Goal: Task Accomplishment & Management: Manage account settings

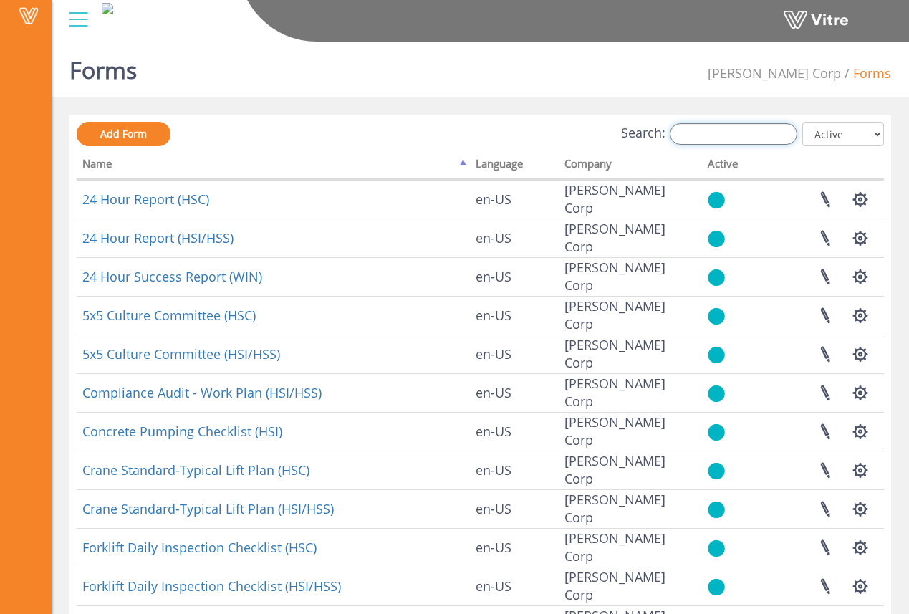
click at [735, 141] on input "Search:" at bounding box center [733, 133] width 127 height 21
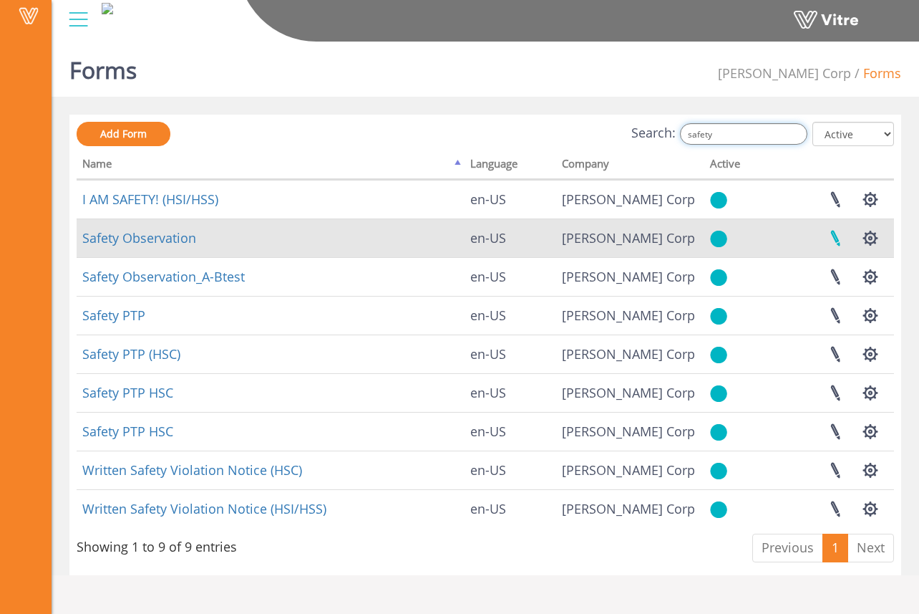
type input "safety"
click at [831, 236] on link at bounding box center [836, 238] width 36 height 38
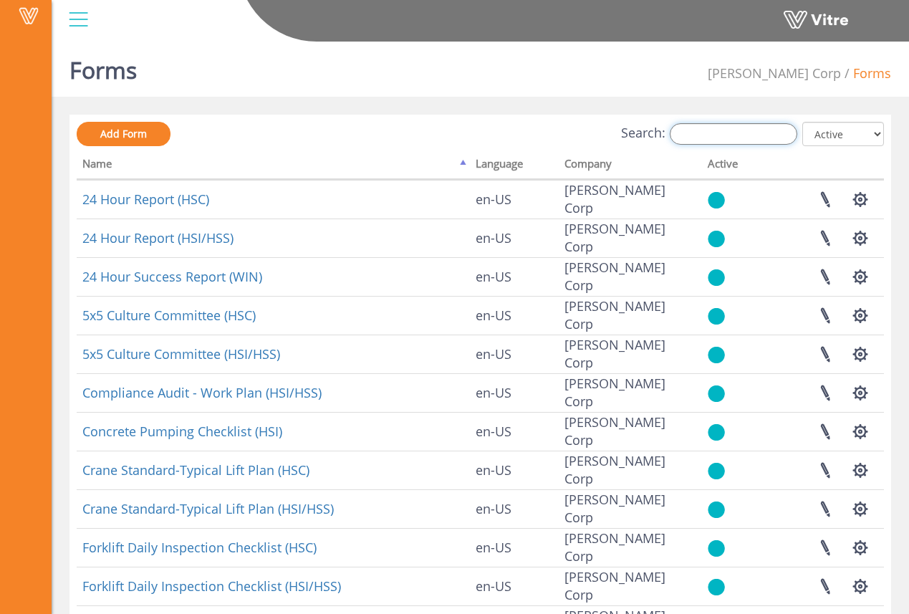
click at [751, 137] on input "Search:" at bounding box center [733, 133] width 127 height 21
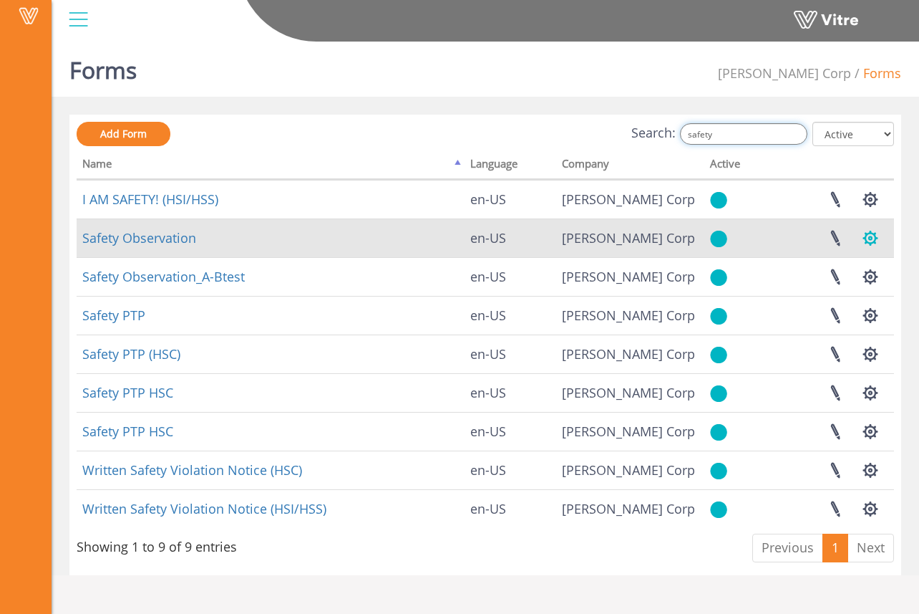
type input "safety"
click at [866, 244] on button "button" at bounding box center [871, 238] width 36 height 38
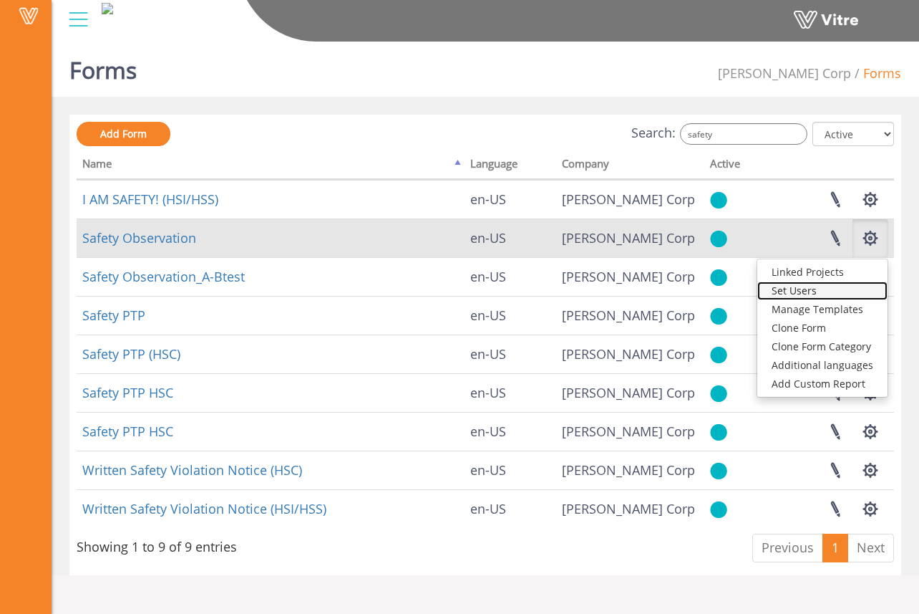
click at [856, 289] on link "Set Users" at bounding box center [823, 290] width 130 height 19
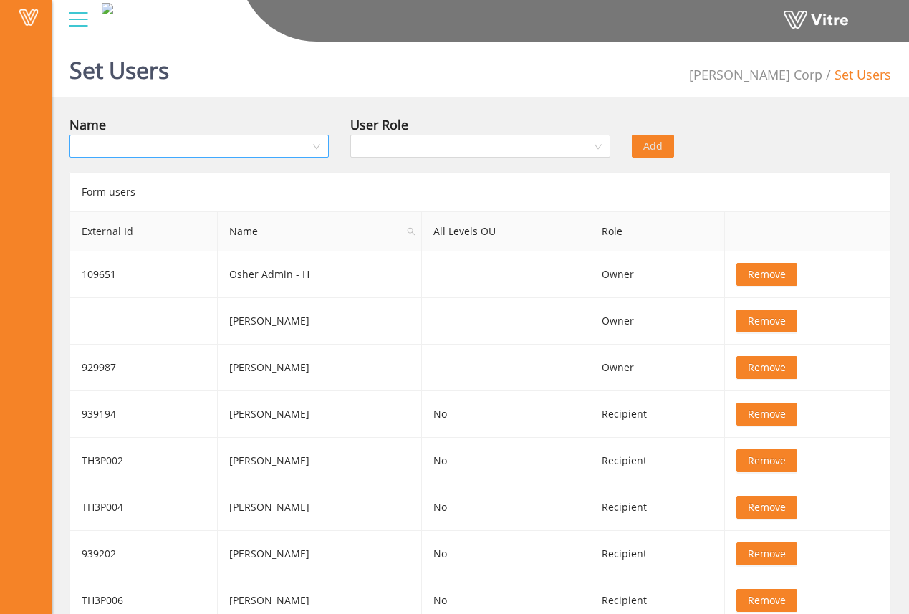
click at [299, 135] on input "search" at bounding box center [194, 145] width 232 height 21
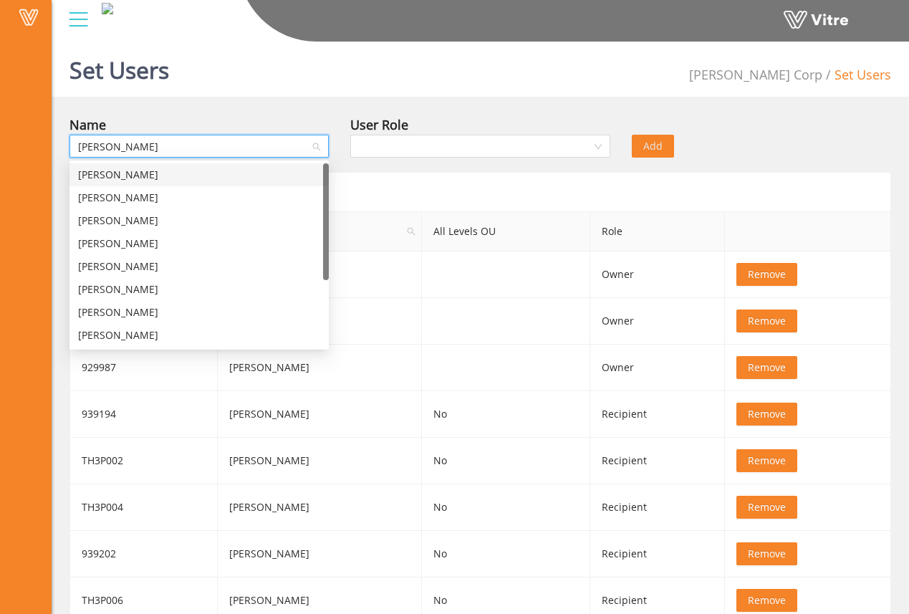
type input "josh"
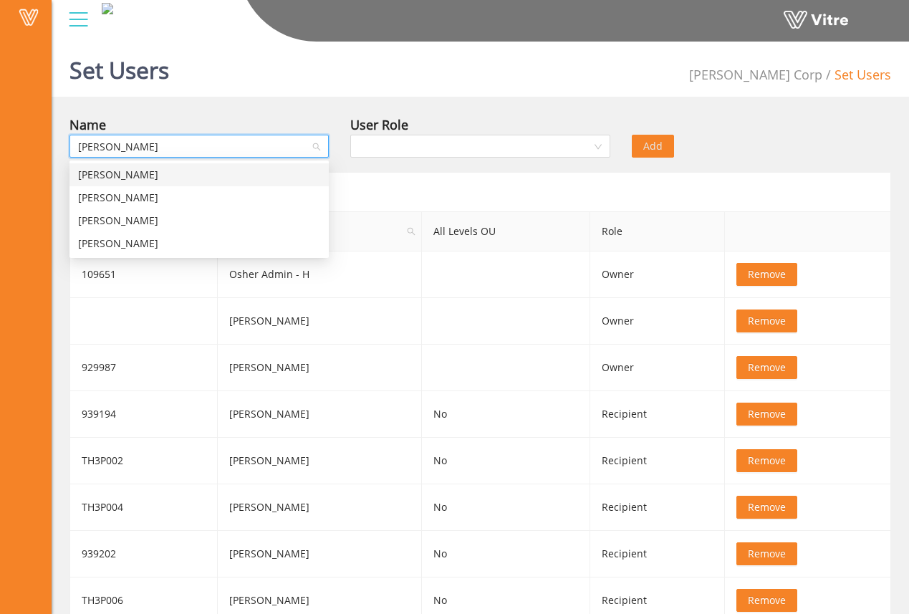
click at [294, 177] on div "Josh Mohr" at bounding box center [199, 175] width 242 height 16
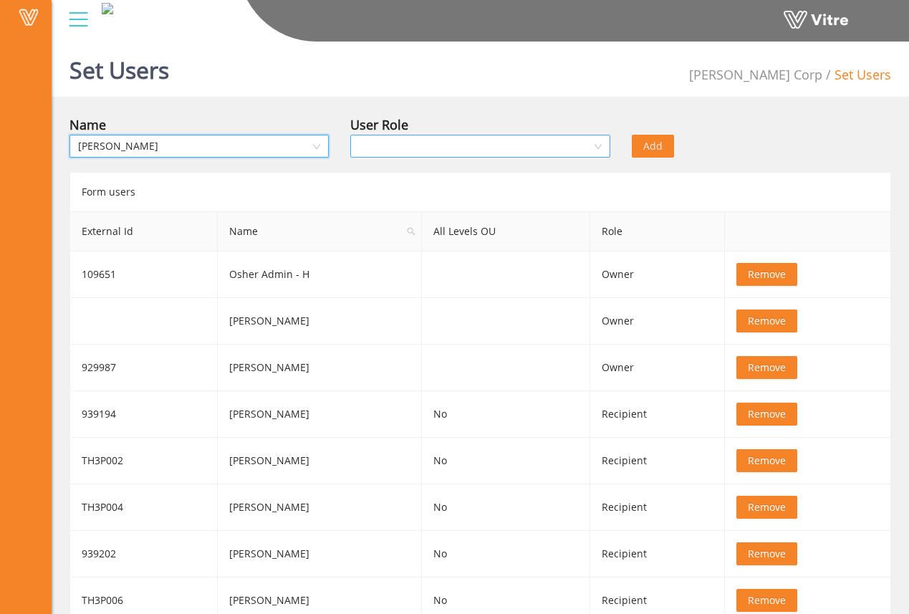
click at [443, 145] on input "search" at bounding box center [475, 145] width 232 height 21
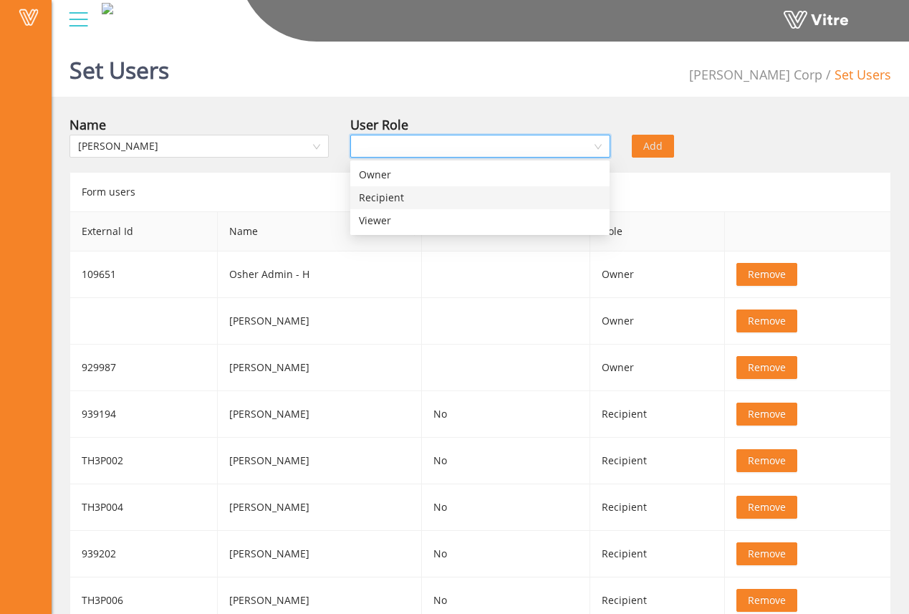
click at [459, 199] on div "Recipient" at bounding box center [480, 198] width 242 height 16
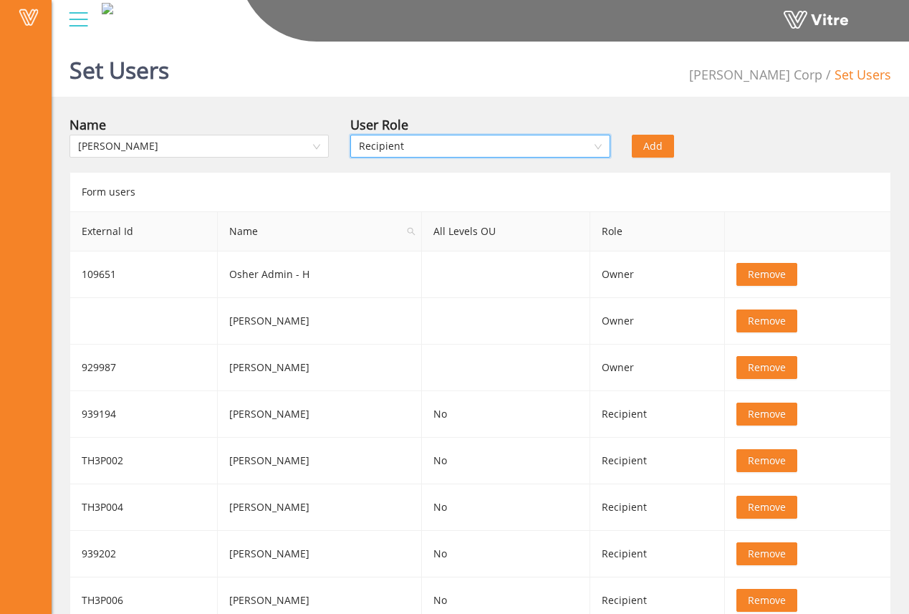
click at [655, 143] on span "Add" at bounding box center [652, 146] width 19 height 16
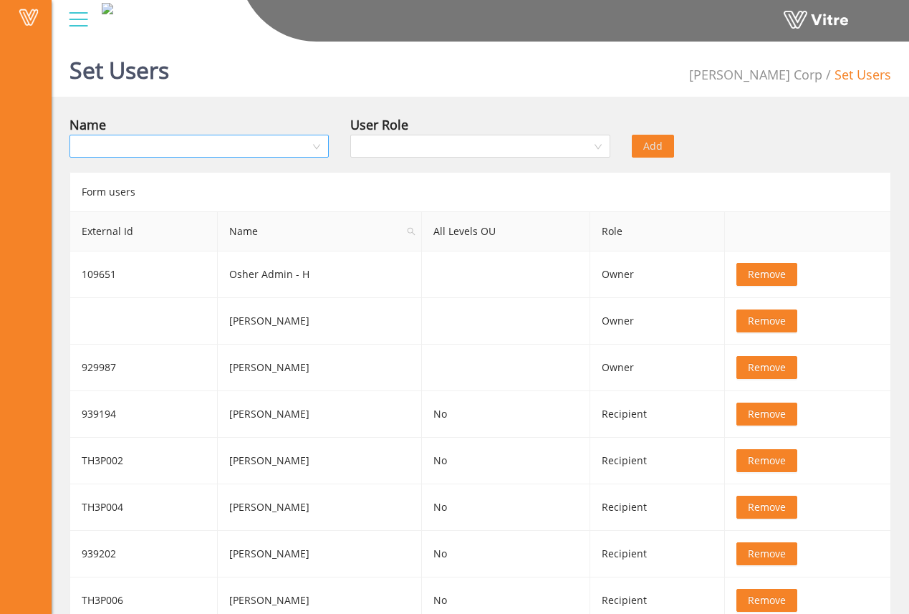
click at [270, 152] on input "search" at bounding box center [194, 145] width 232 height 21
type input "igna"
click at [266, 174] on div "[PERSON_NAME]" at bounding box center [199, 175] width 242 height 16
click at [418, 144] on input "search" at bounding box center [475, 145] width 232 height 21
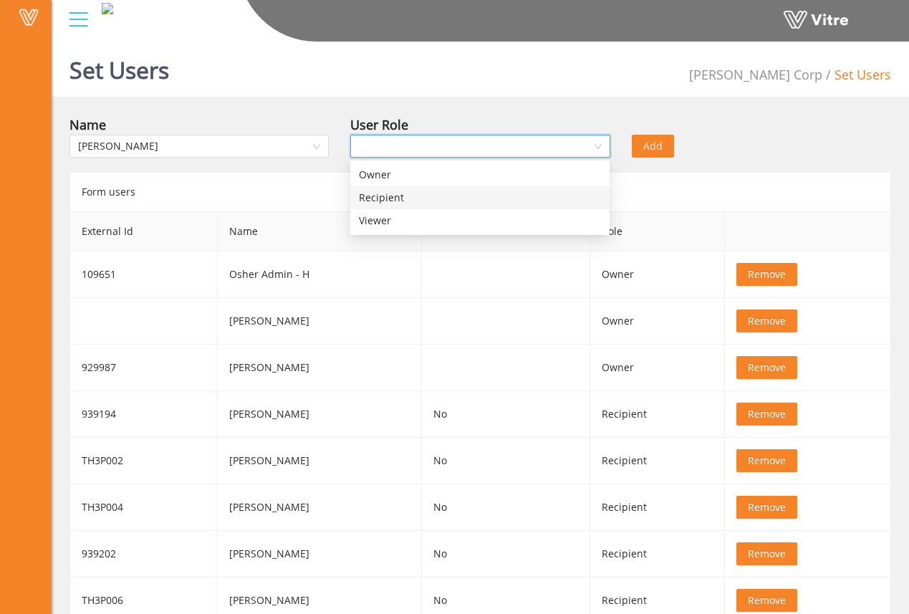
click at [424, 188] on div "Recipient" at bounding box center [479, 197] width 259 height 23
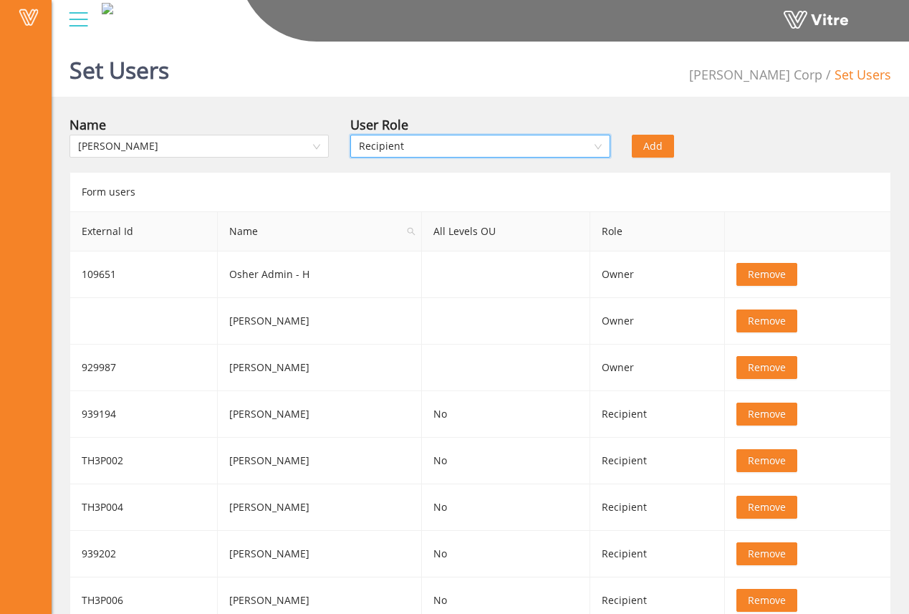
click at [814, 163] on div "Name Ignacio Sanchez-Hernandez User Role Recipient Recipient Add" at bounding box center [480, 140] width 843 height 50
click at [655, 145] on span "Add" at bounding box center [652, 146] width 19 height 16
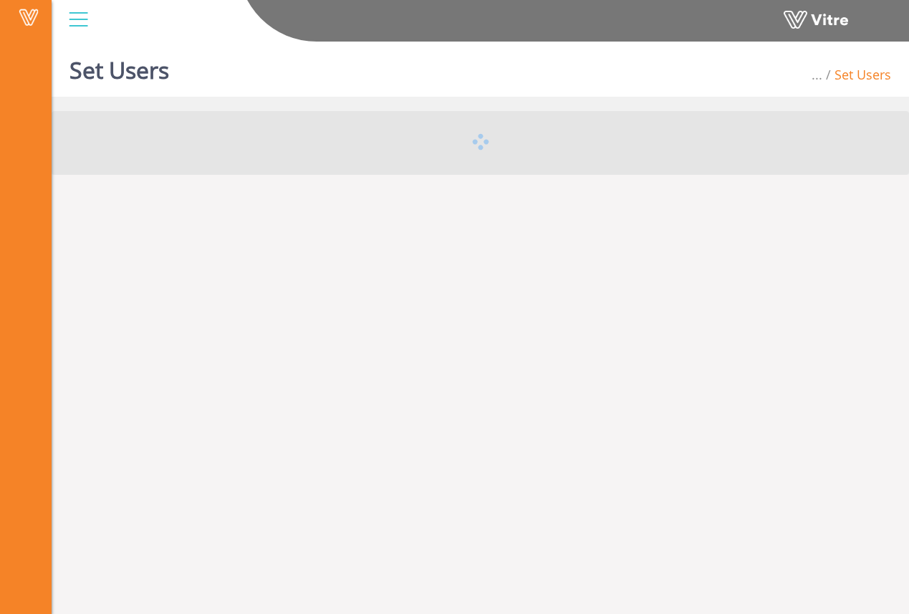
scroll to position [36, 0]
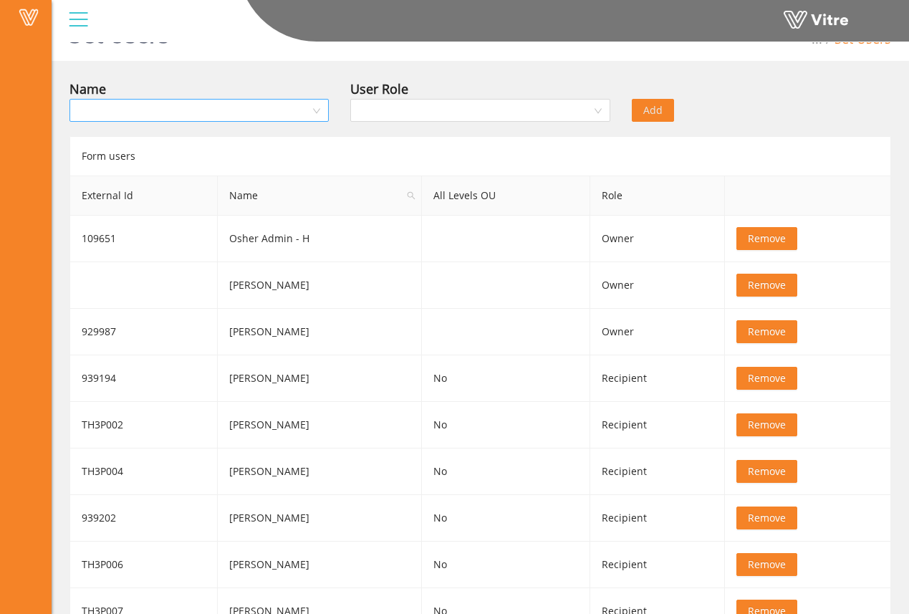
click at [248, 114] on input "search" at bounding box center [194, 110] width 232 height 21
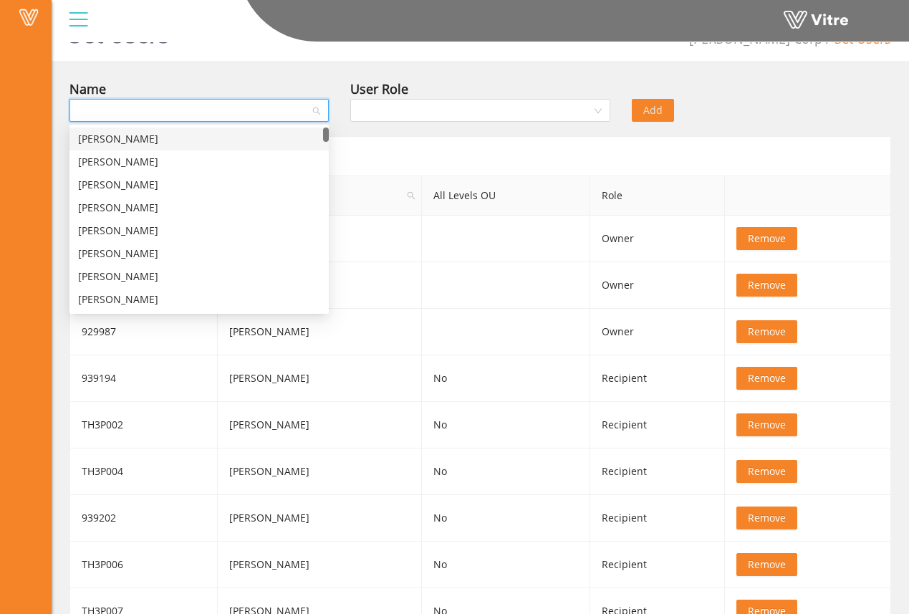
type input "f"
type input "[PERSON_NAME]"
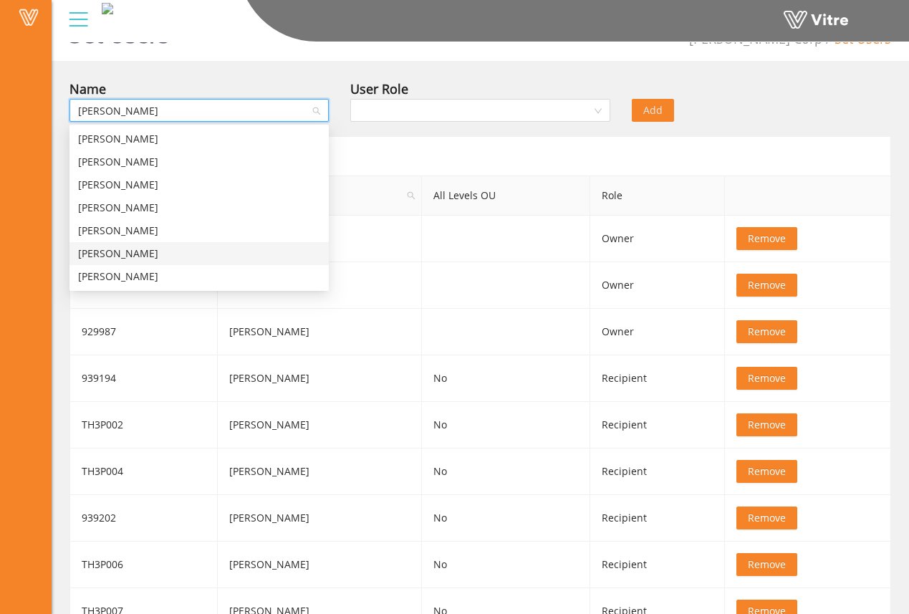
click at [210, 250] on div "[PERSON_NAME]" at bounding box center [199, 254] width 242 height 16
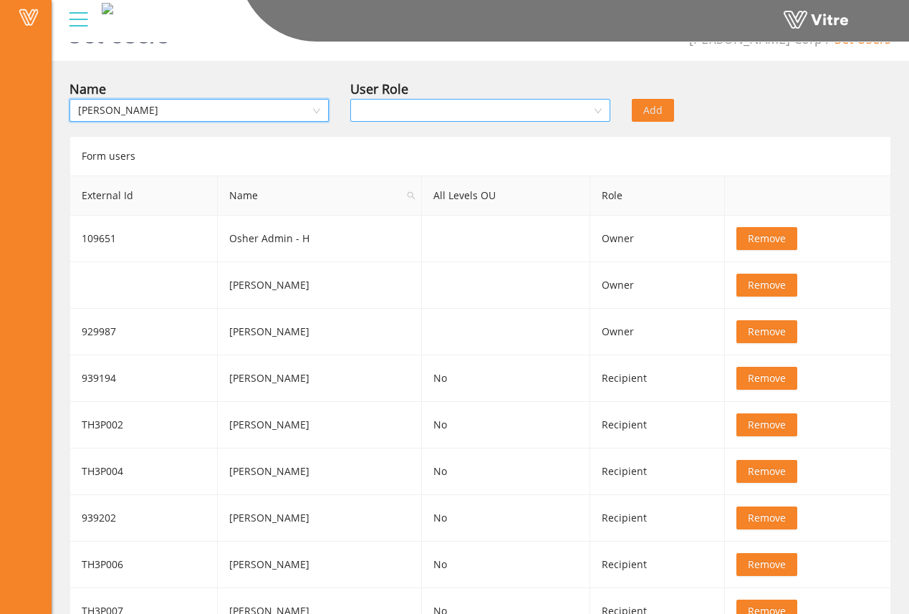
click at [402, 115] on input "search" at bounding box center [475, 110] width 232 height 21
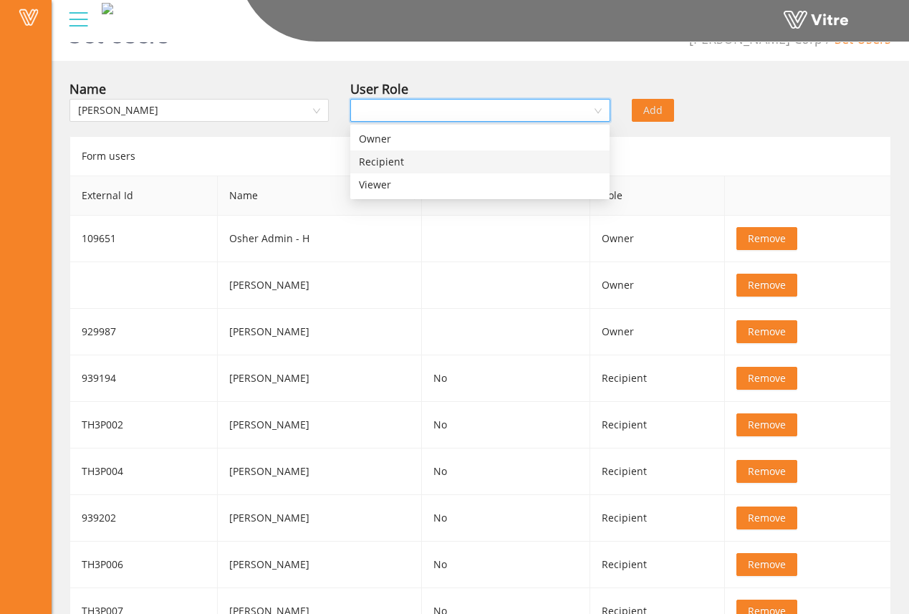
click at [434, 170] on div "Recipient" at bounding box center [479, 161] width 259 height 23
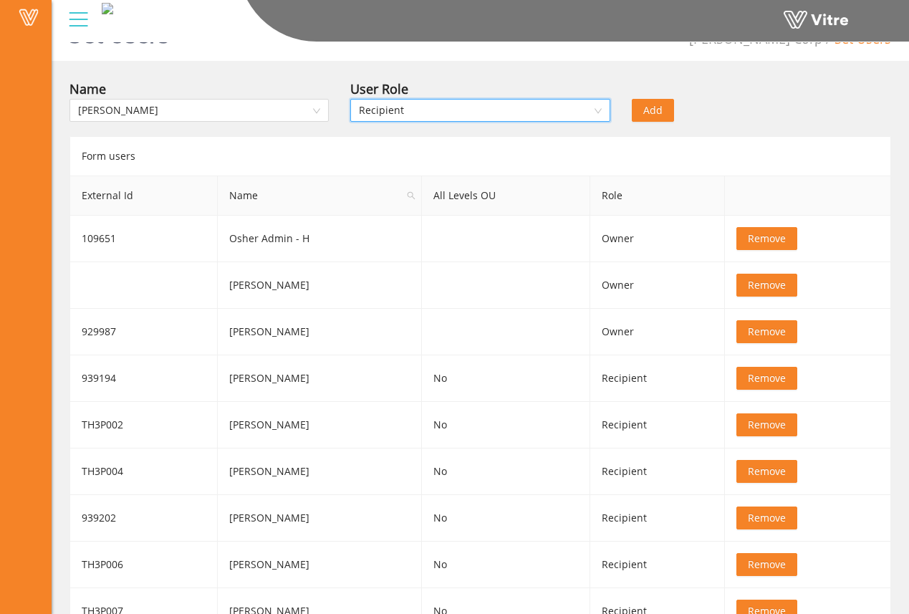
click at [657, 112] on span "Add" at bounding box center [652, 110] width 19 height 16
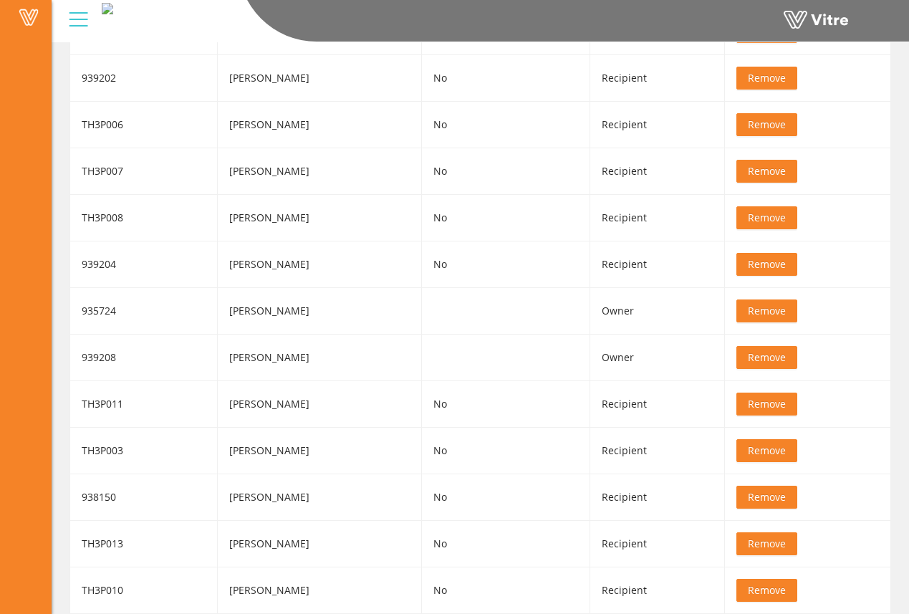
scroll to position [0, 0]
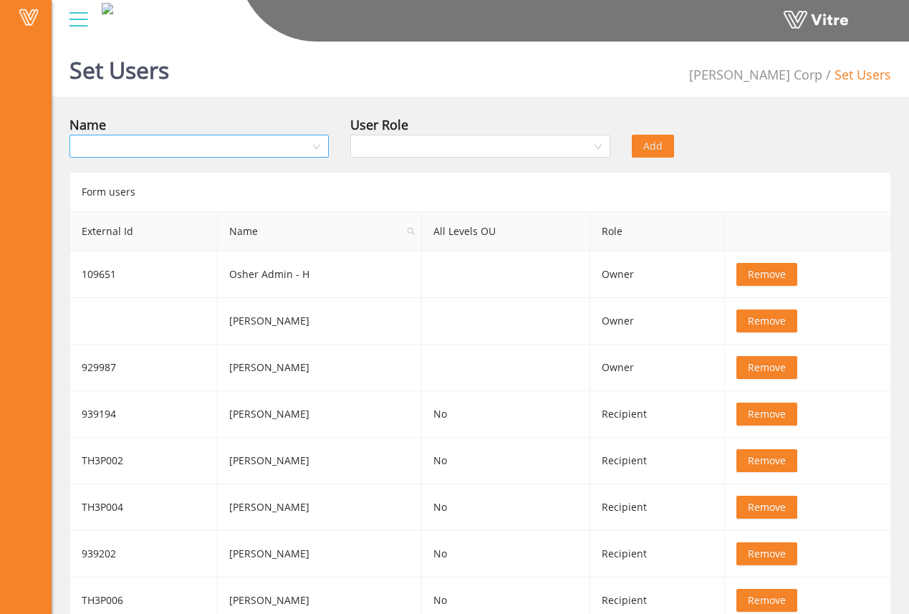
click at [235, 148] on input "search" at bounding box center [194, 145] width 232 height 21
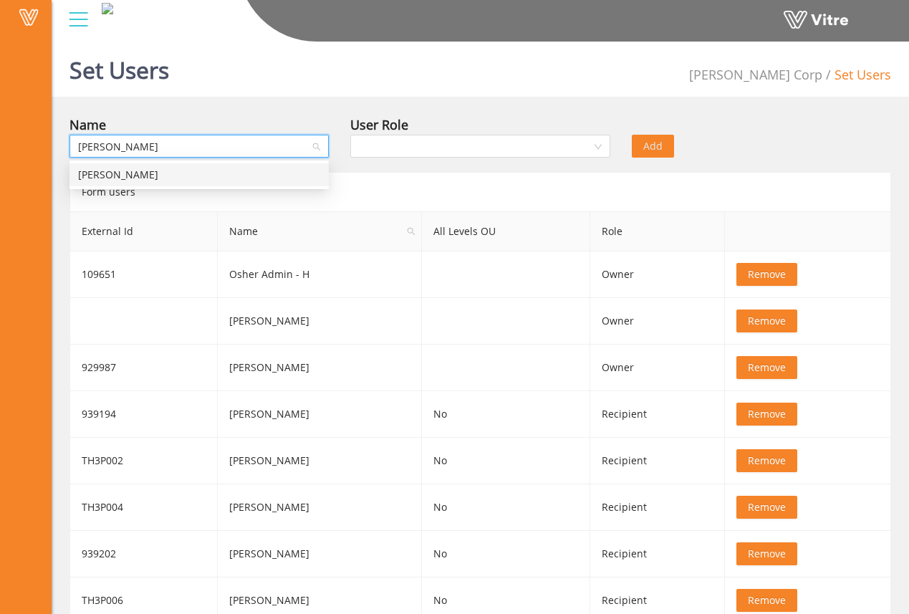
type input "[PERSON_NAME]"
click at [268, 169] on div "[PERSON_NAME]" at bounding box center [199, 175] width 242 height 16
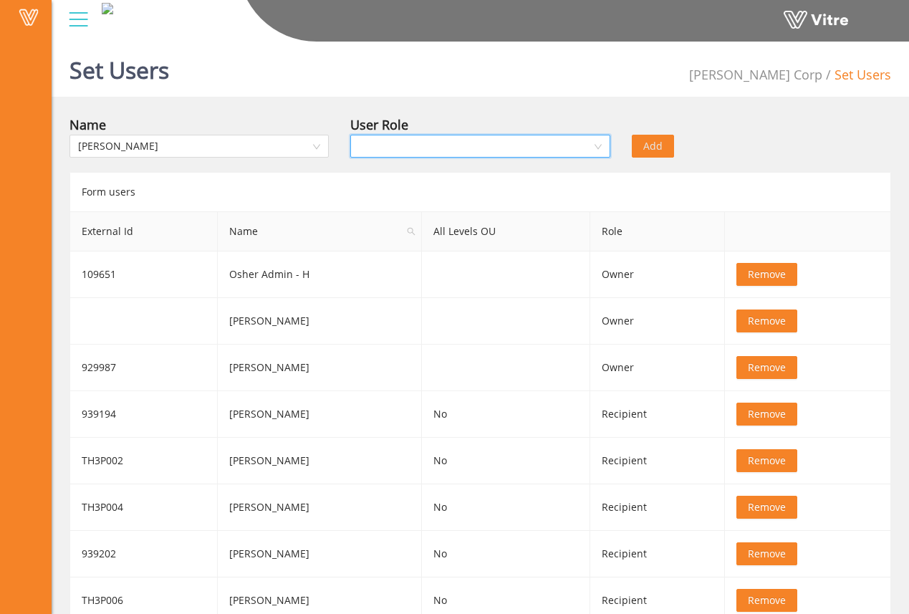
click at [412, 141] on input "search" at bounding box center [475, 145] width 232 height 21
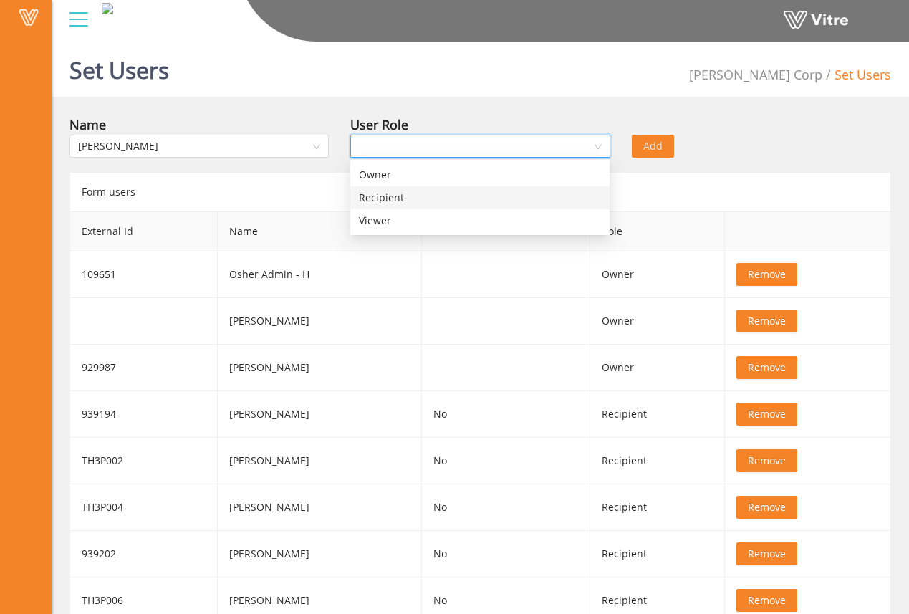
click at [408, 198] on div "Recipient" at bounding box center [480, 198] width 242 height 16
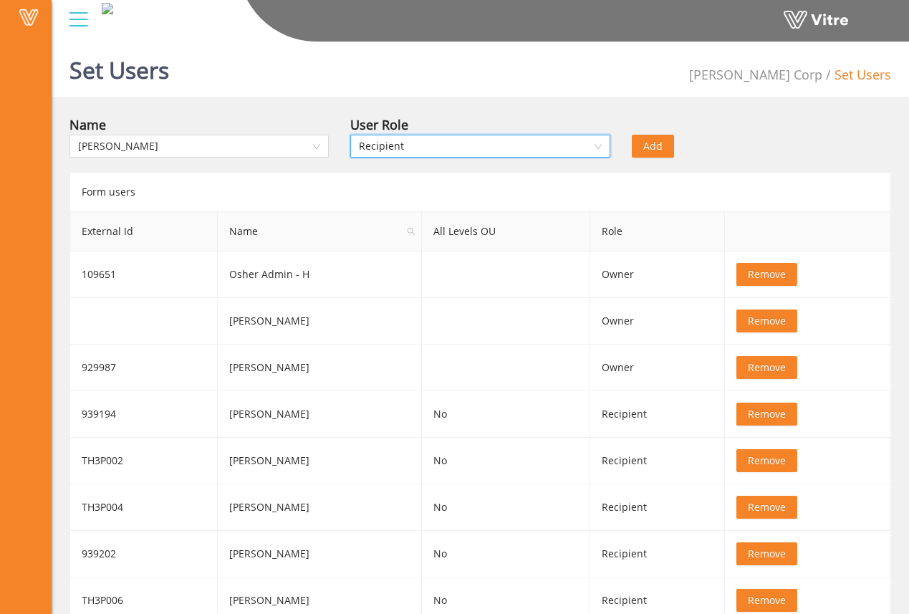
click at [645, 152] on span "Add" at bounding box center [652, 146] width 19 height 16
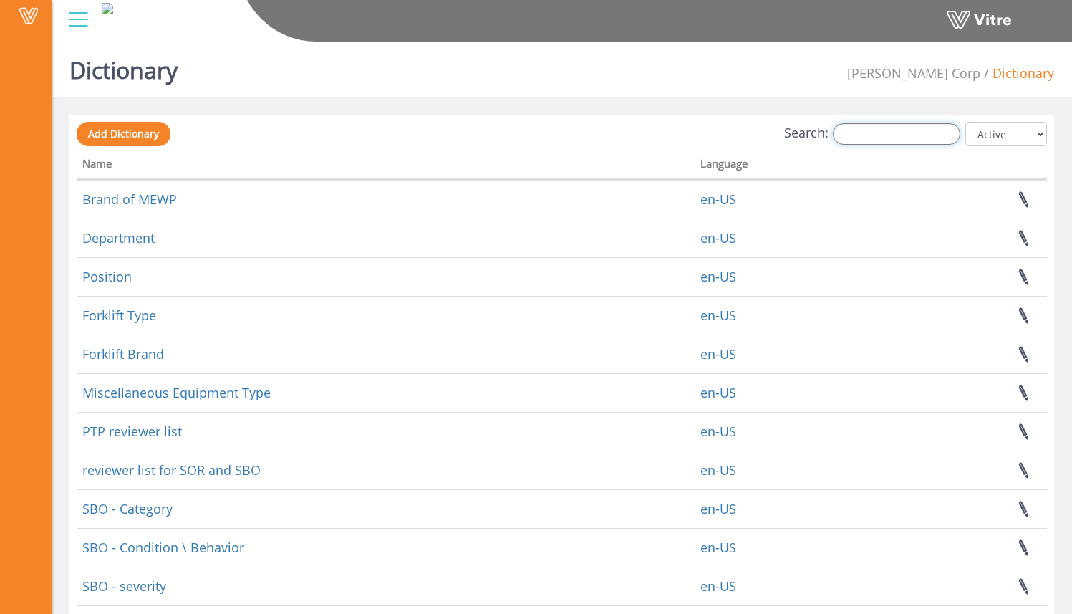
click at [907, 130] on input "Search:" at bounding box center [896, 133] width 127 height 21
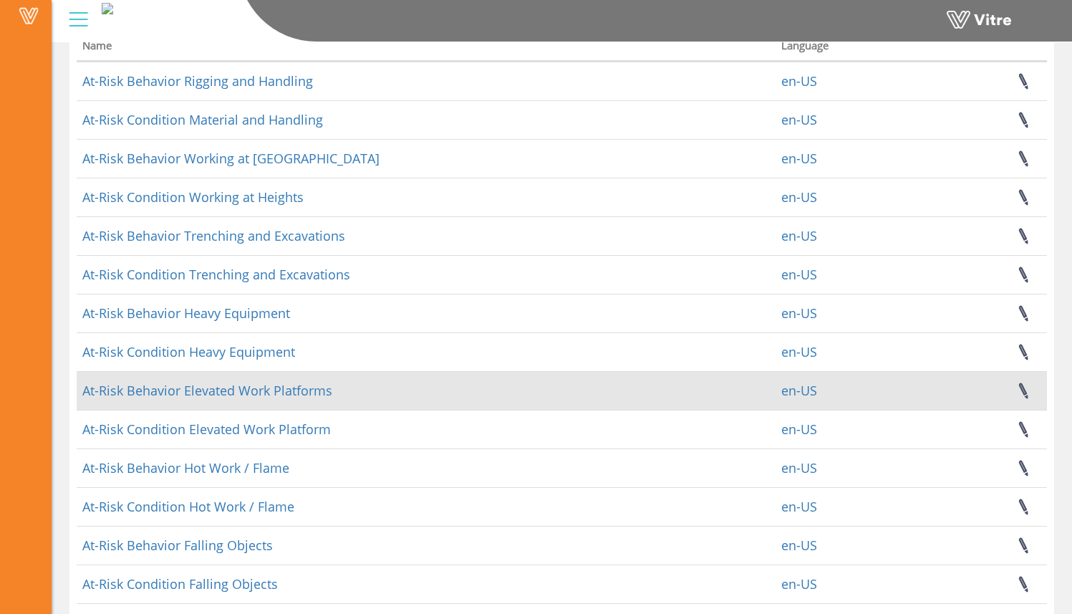
scroll to position [211, 0]
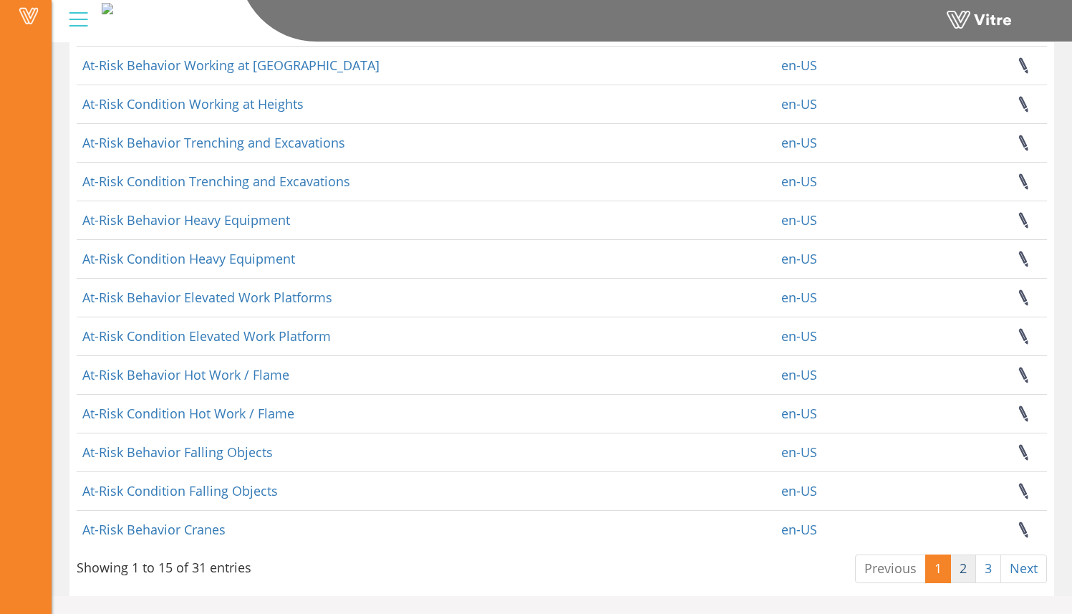
type input "at-risk"
click at [957, 566] on link "2" at bounding box center [963, 568] width 26 height 29
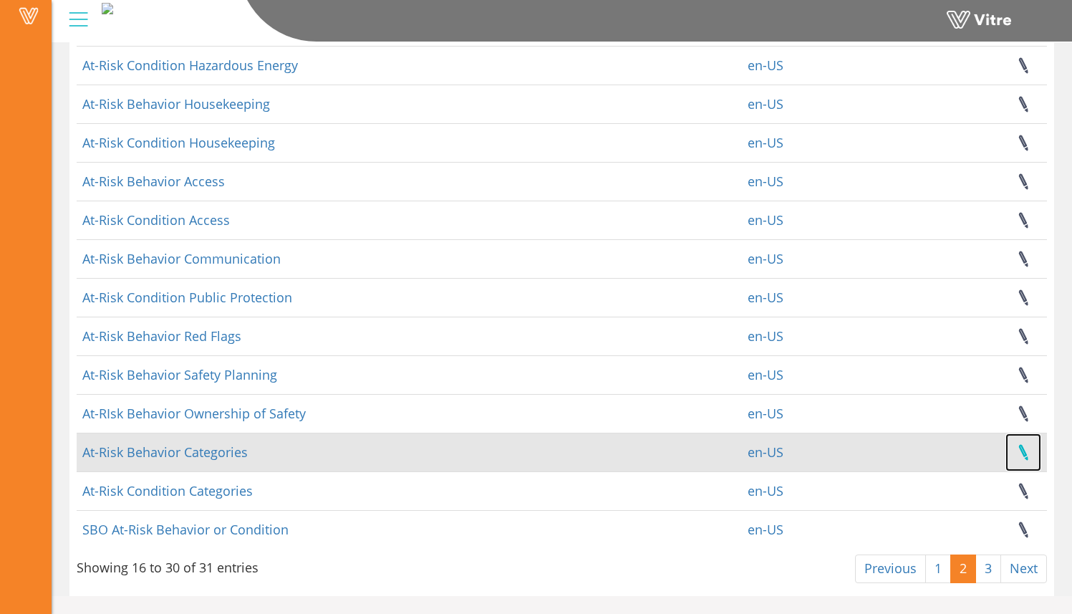
click at [1030, 458] on link at bounding box center [1023, 452] width 36 height 38
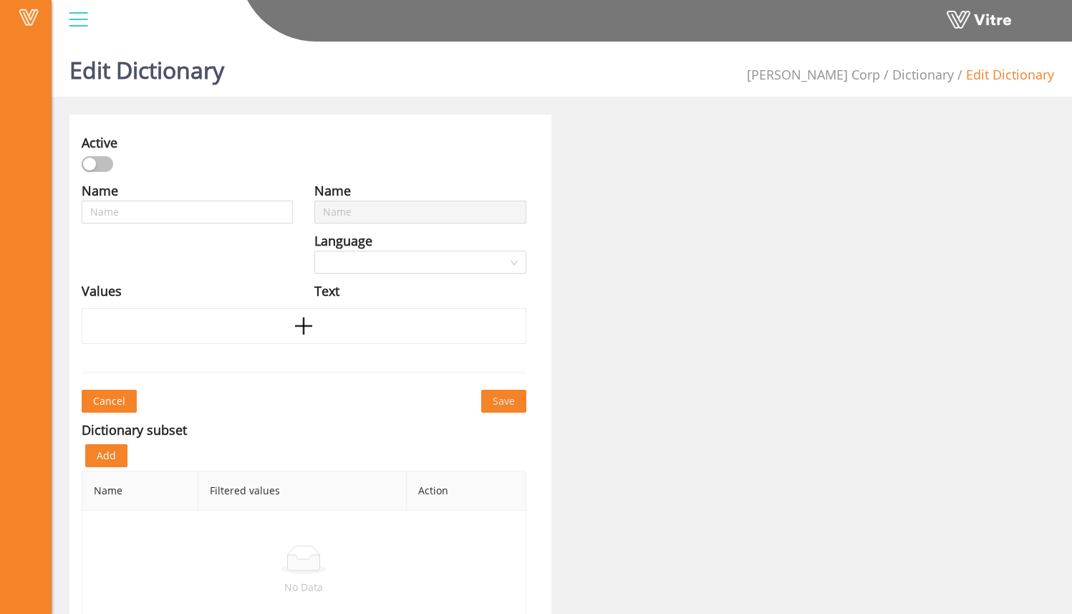
type input "At-Risk Behavior Categories"
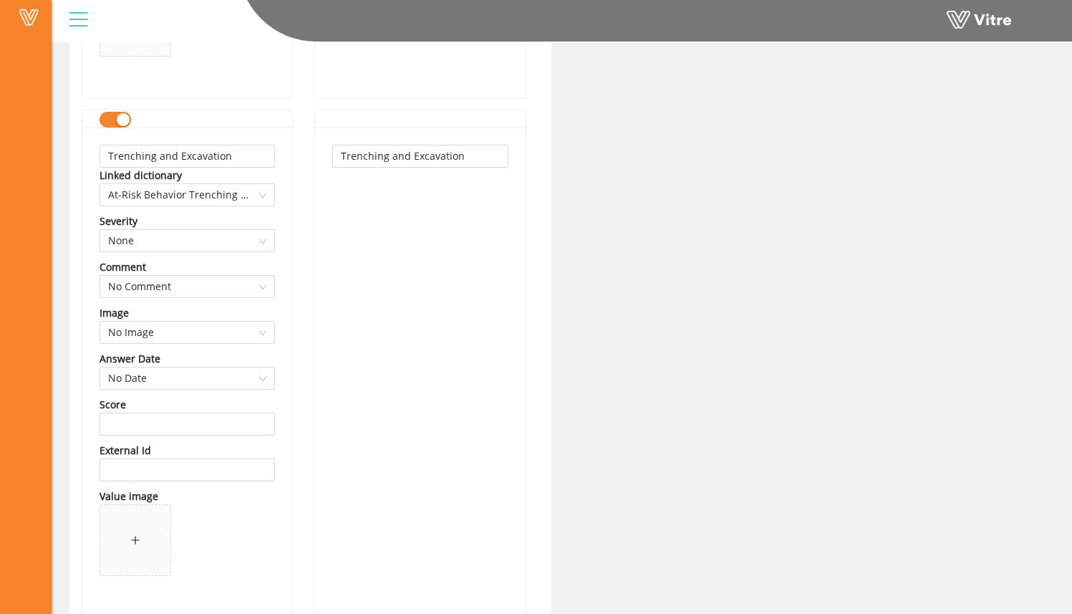
scroll to position [6321, 0]
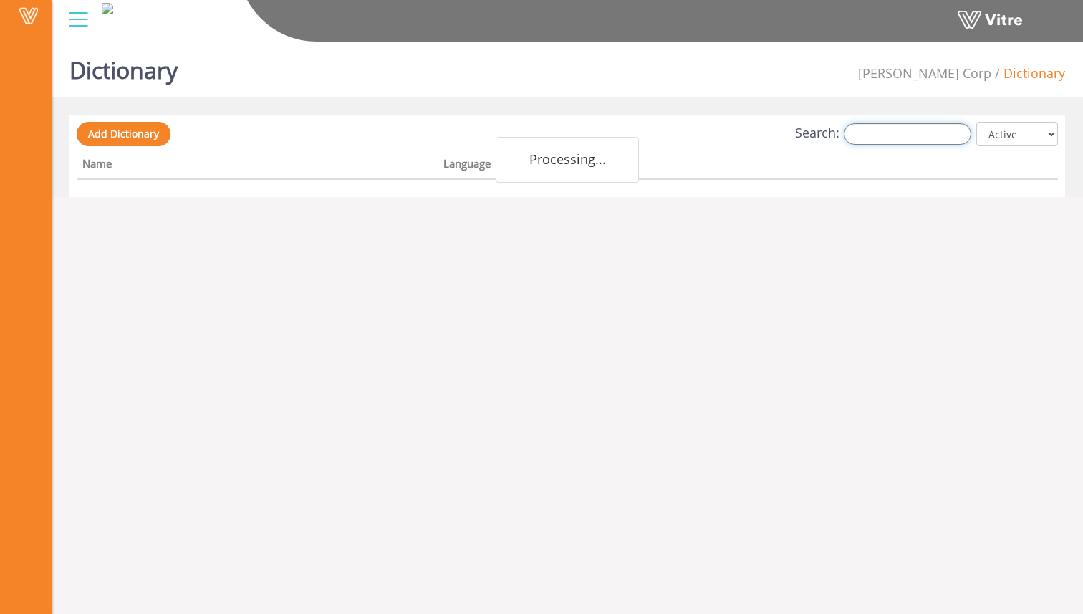
click at [897, 137] on input "Search:" at bounding box center [907, 133] width 127 height 21
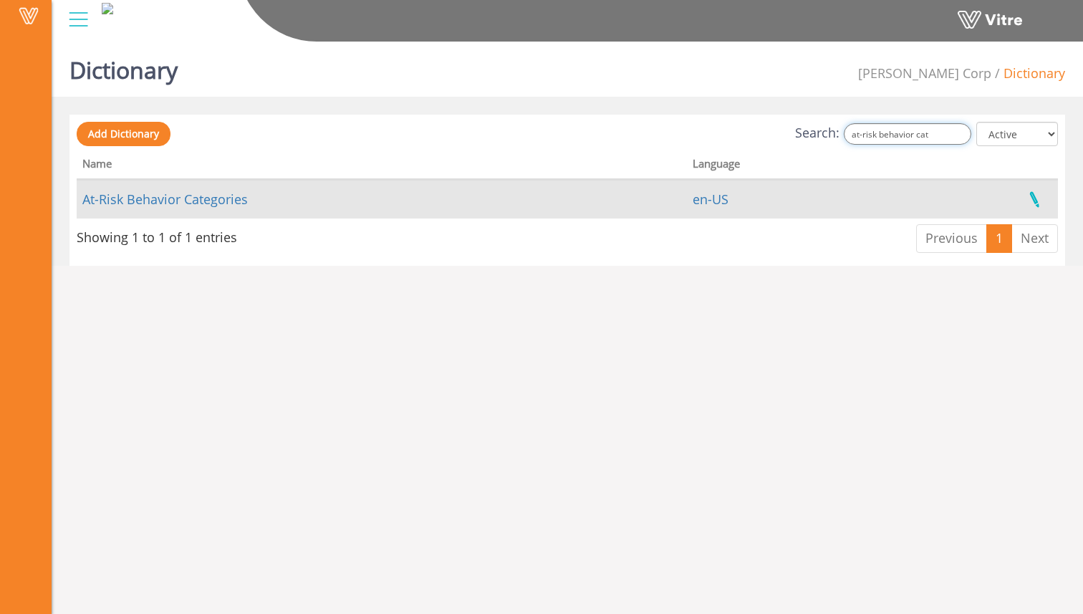
type input "at-risk behavior cat"
click at [1043, 196] on link at bounding box center [1034, 199] width 36 height 38
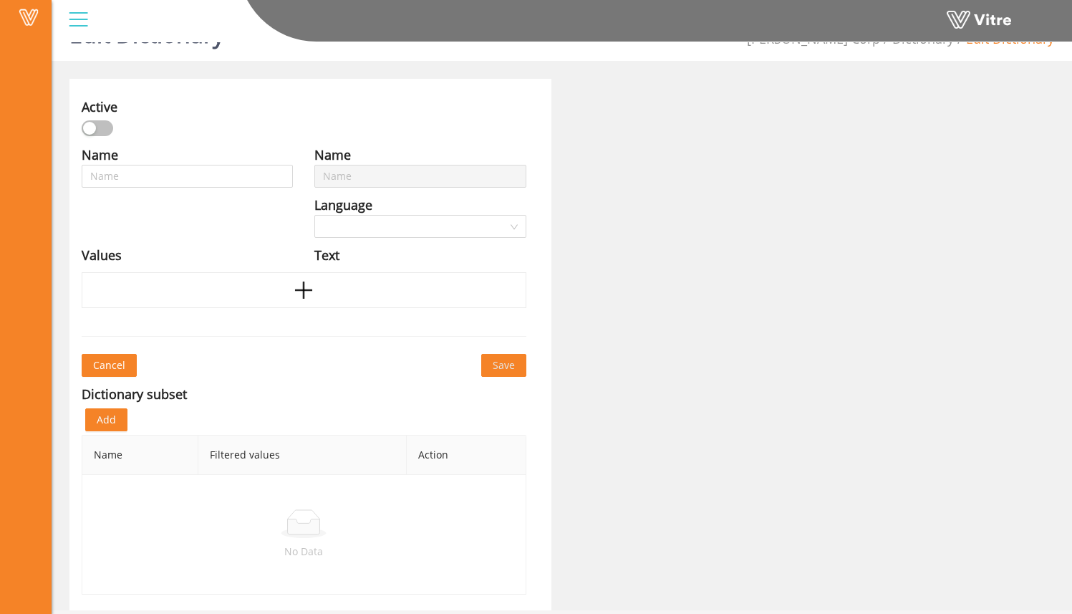
type input "At-Risk Behavior Categories"
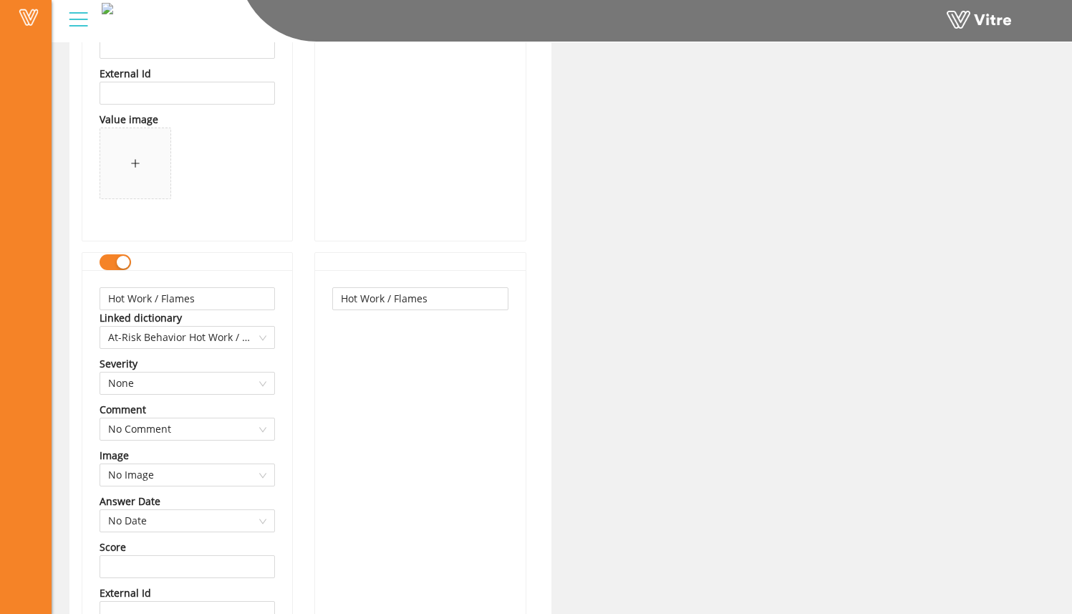
scroll to position [4797, 0]
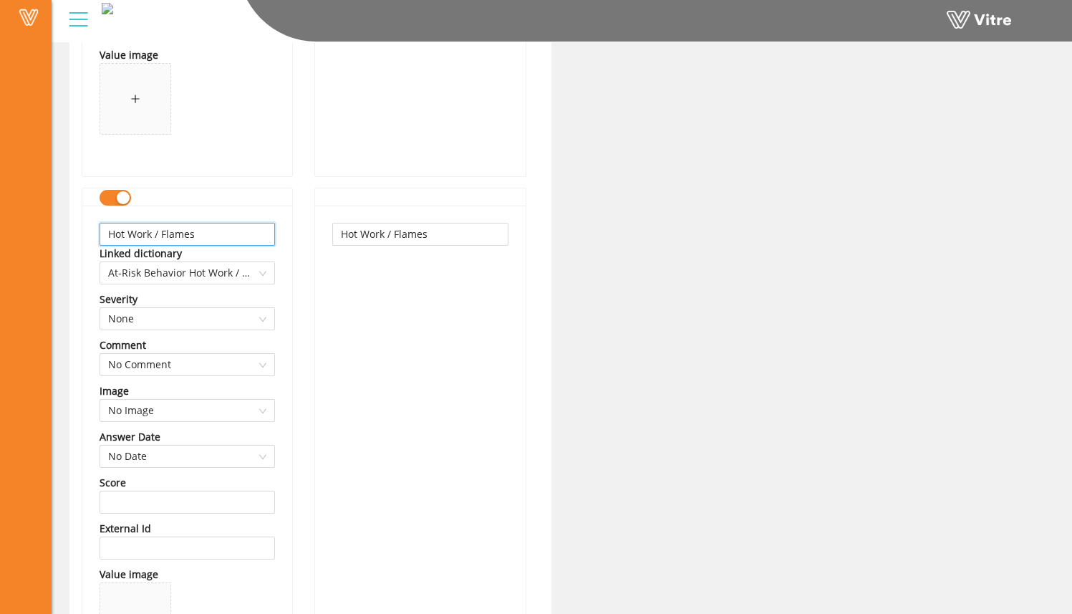
drag, startPoint x: 222, startPoint y: 236, endPoint x: 261, endPoint y: 242, distance: 39.9
click at [163, 233] on input "Hot Work / Flames" at bounding box center [187, 234] width 175 height 23
click at [253, 239] on input "Hot Work / Fire Prevention" at bounding box center [187, 234] width 175 height 23
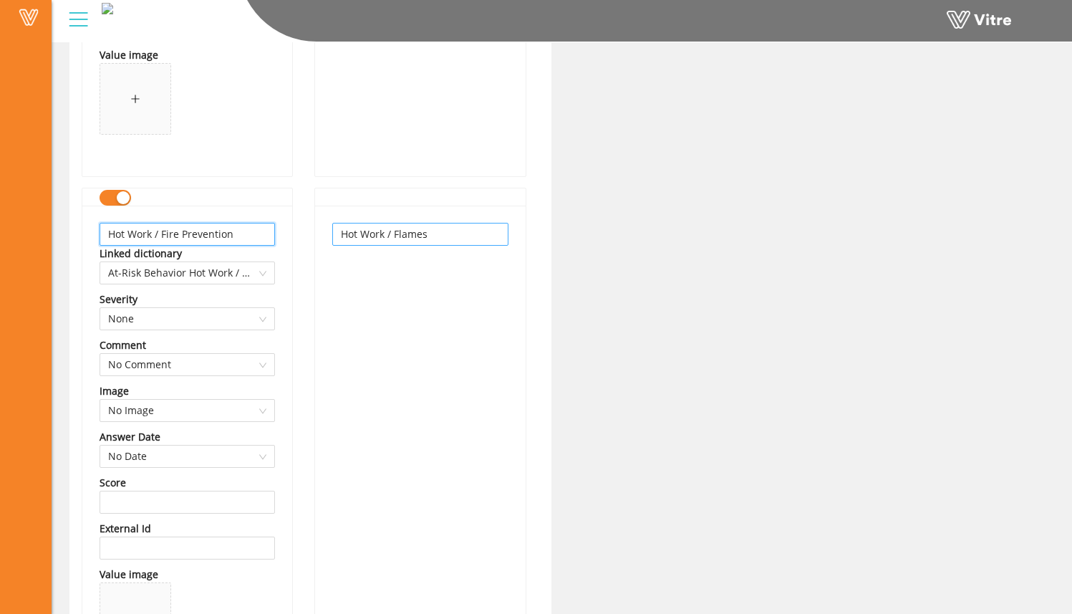
type input "Hot Work / Fire Prevention"
click at [455, 232] on input "Hot Work / Flames" at bounding box center [419, 234] width 175 height 23
paste input "ire Prevention"
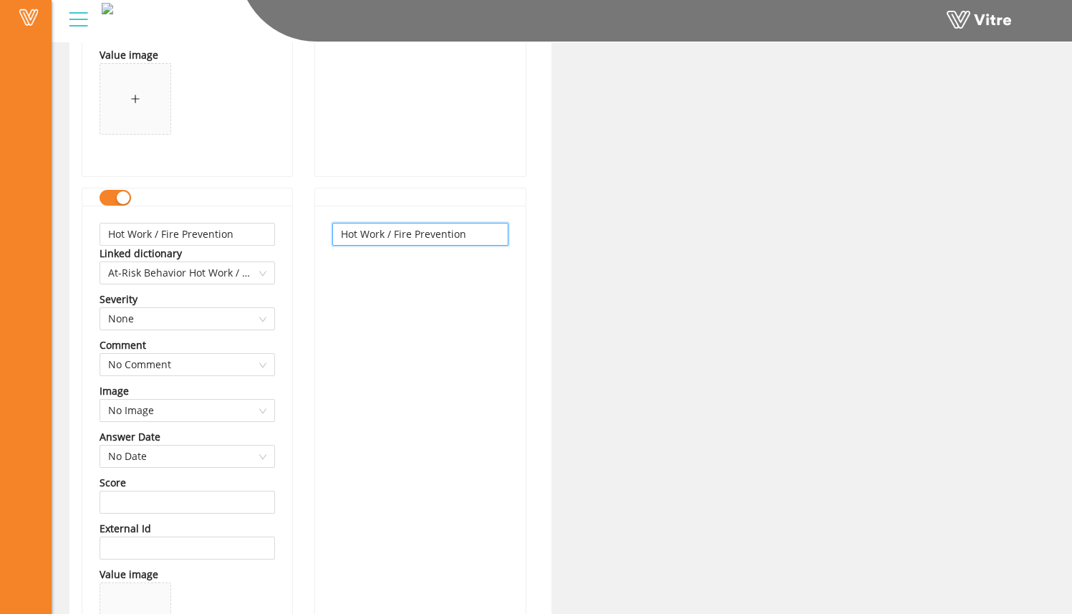
type input "Hot Work / Fire Prevention"
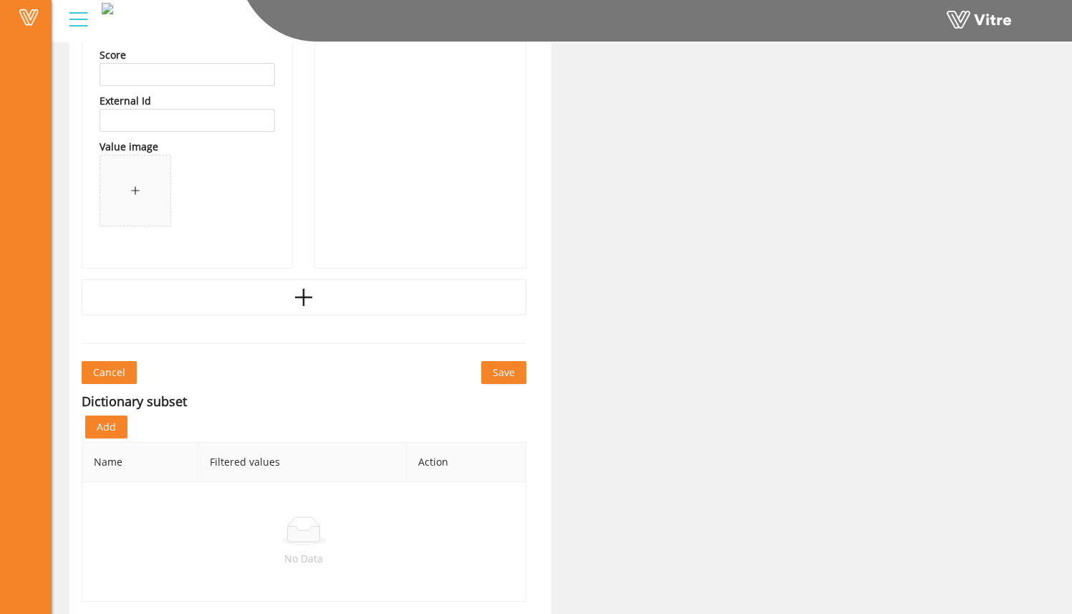
scroll to position [7823, 0]
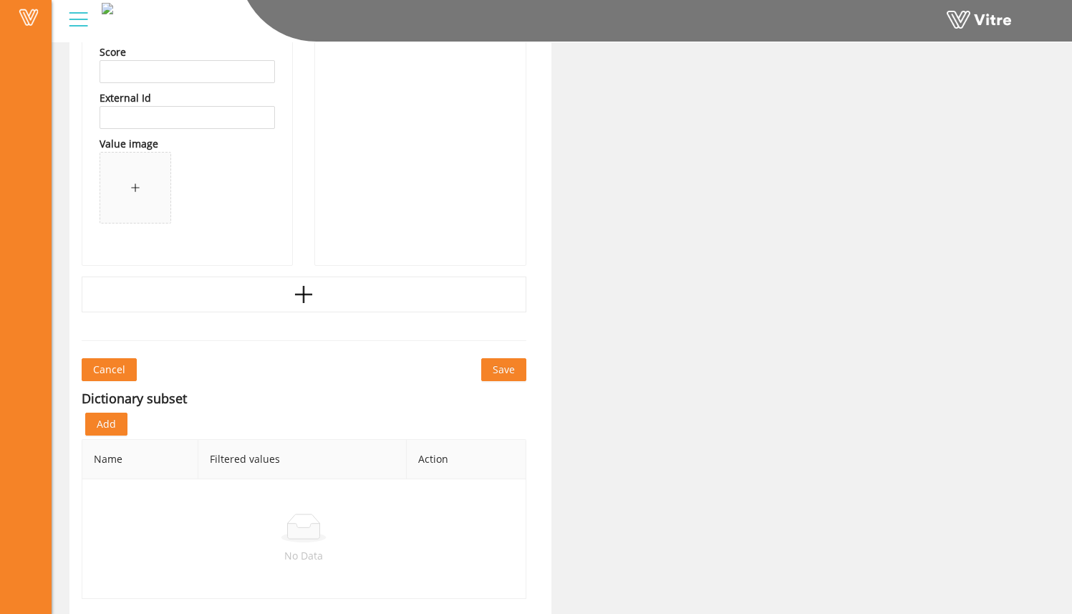
click at [512, 371] on span "Save" at bounding box center [504, 370] width 22 height 16
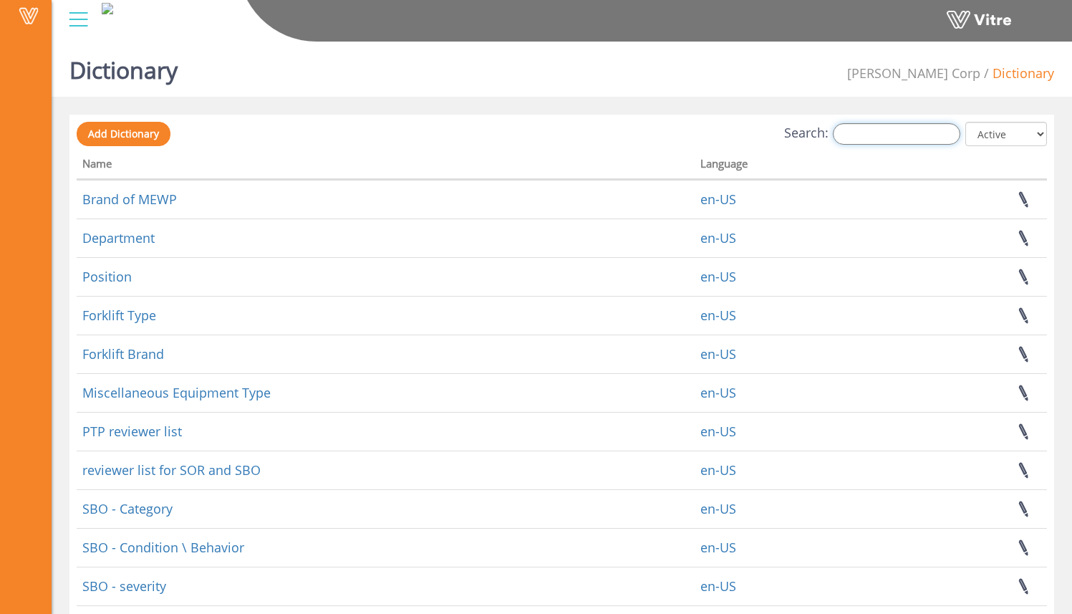
click at [879, 135] on input "Search:" at bounding box center [896, 133] width 127 height 21
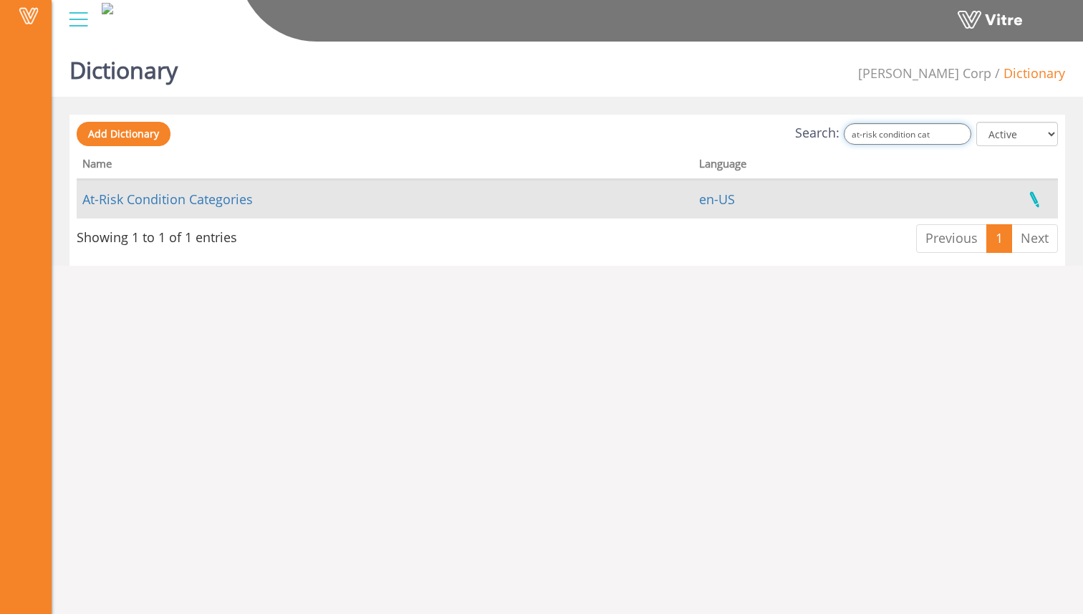
type input "at-risk condition cat"
click at [1030, 196] on link at bounding box center [1034, 199] width 36 height 38
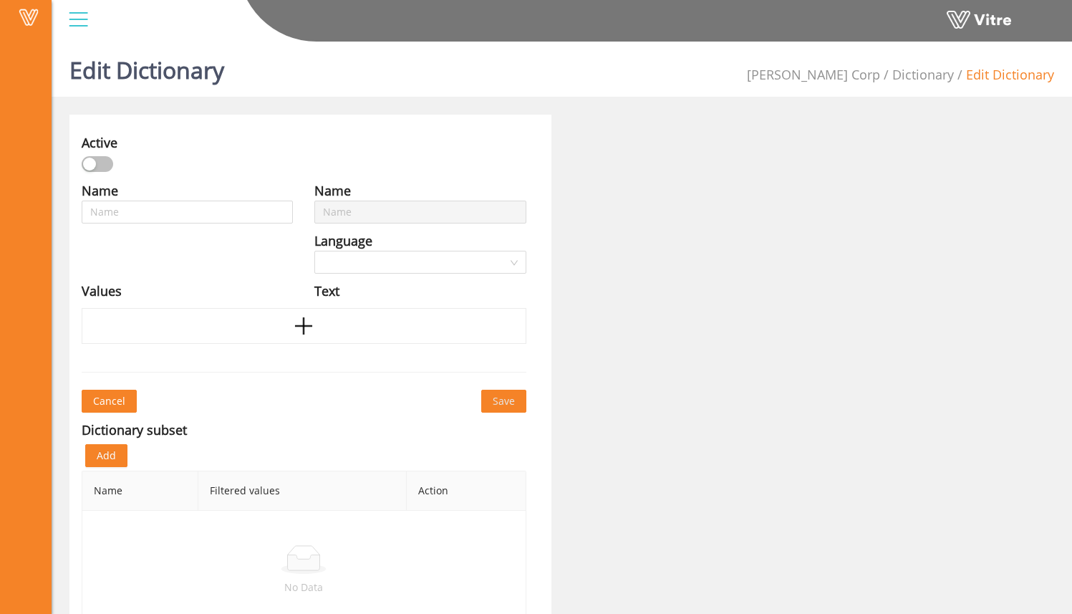
type input "At-Risk Condition Categories"
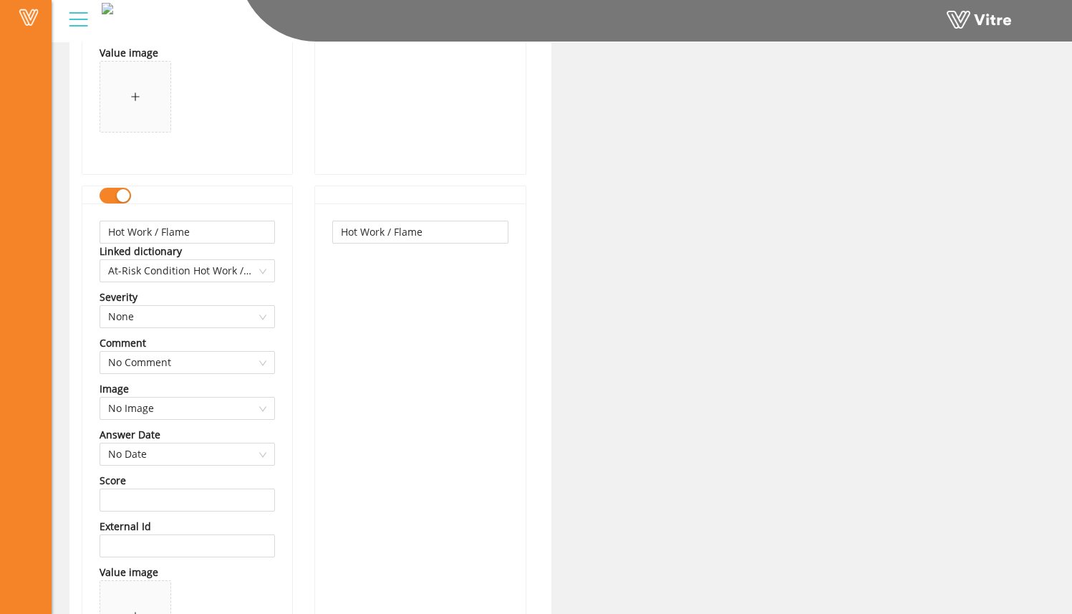
scroll to position [3271, 0]
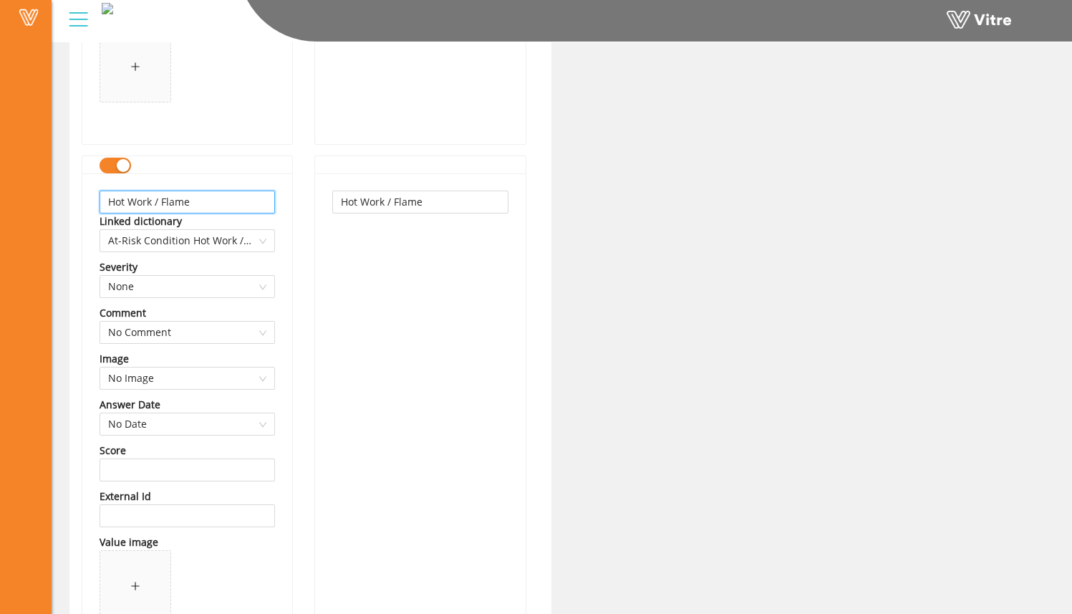
click at [230, 207] on input "Hot Work / Flame" at bounding box center [187, 201] width 175 height 23
click at [230, 206] on input "Hot Work / Flame" at bounding box center [187, 201] width 175 height 23
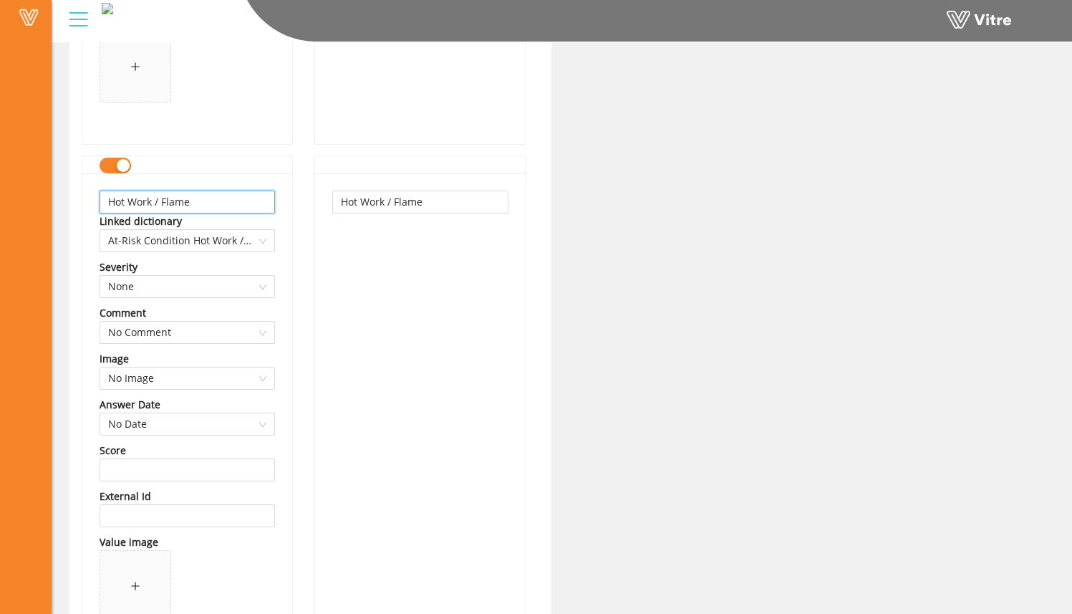
paste input "ire Prevention"
type input "Hot Work / Fire Prevention"
click at [415, 203] on input "Hot Work / Flame" at bounding box center [419, 201] width 175 height 23
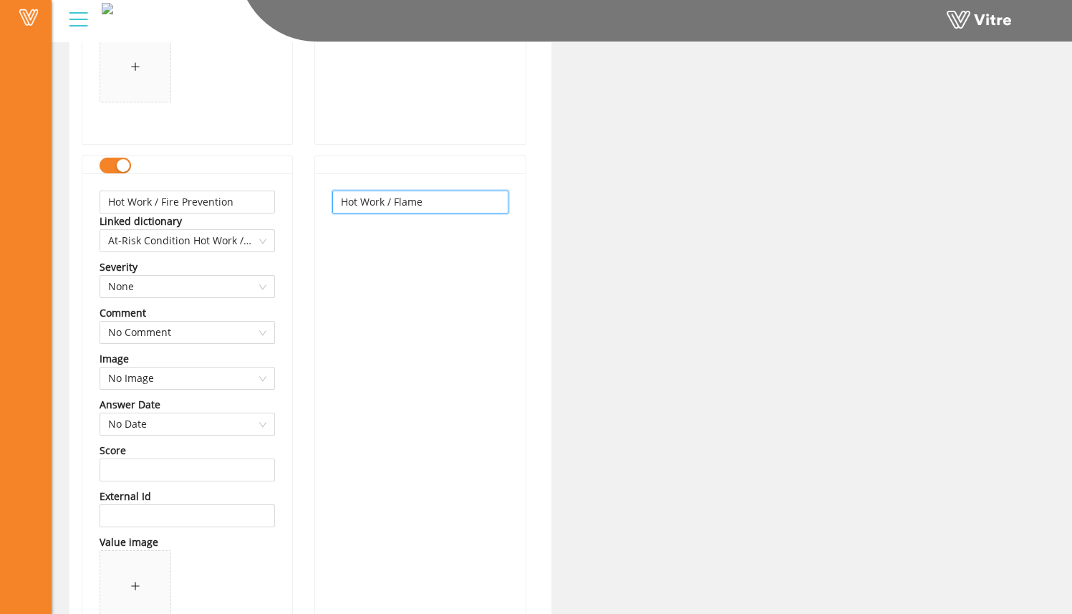
paste input "ire Prevention"
type input "Hot Work / Fire Prevention"
click at [636, 244] on div "Active Name At-Risk Condition Categories Language English Values Public Protect…" at bounding box center [562, 485] width 1006 height 7284
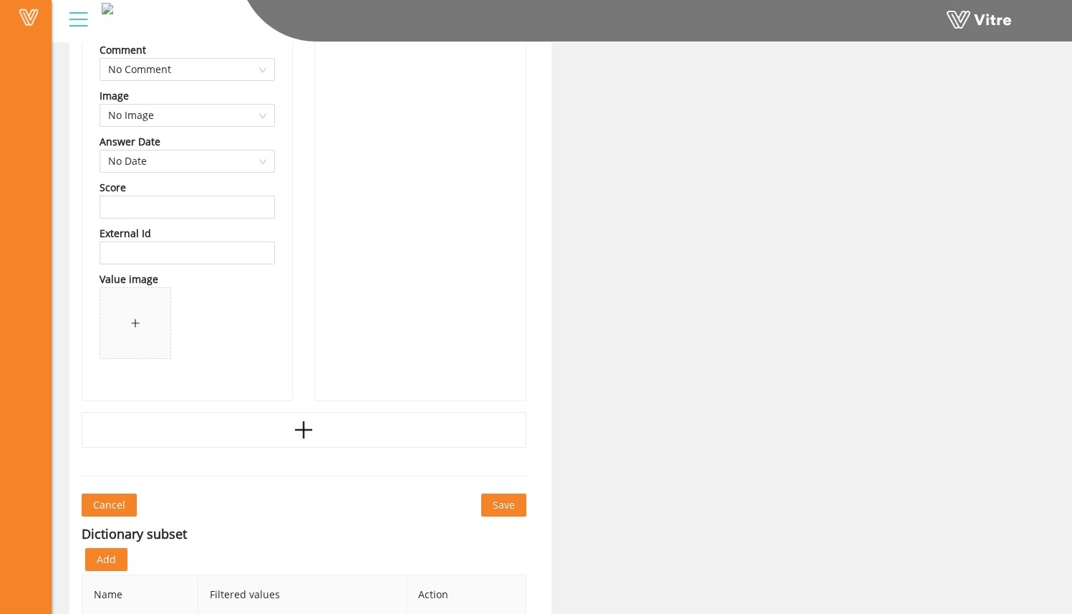
scroll to position [6784, 0]
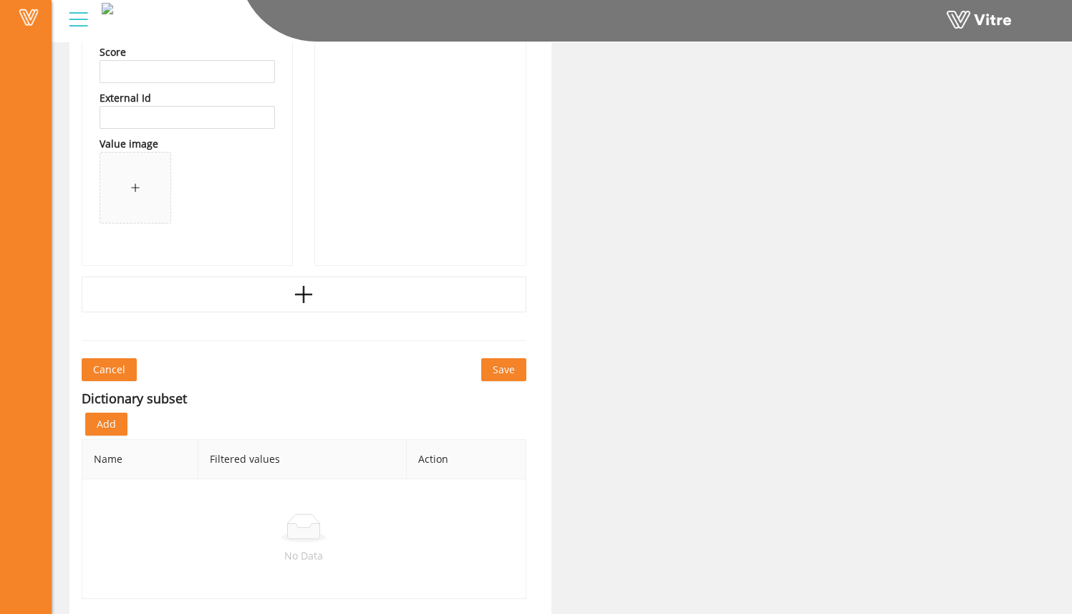
click at [504, 375] on span "Save" at bounding box center [504, 370] width 22 height 16
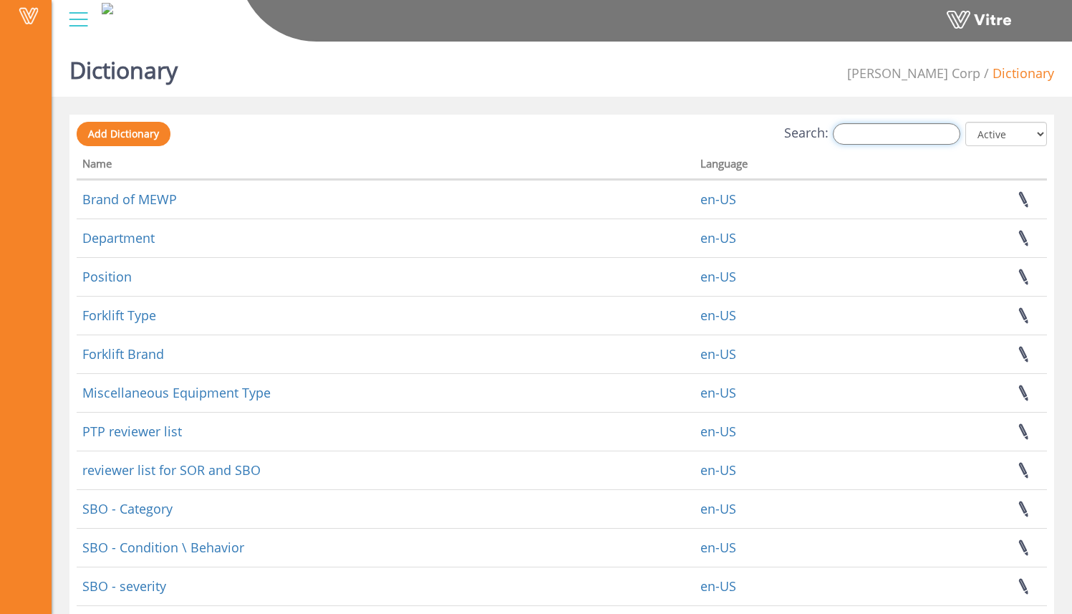
click at [878, 143] on input "Search:" at bounding box center [896, 133] width 127 height 21
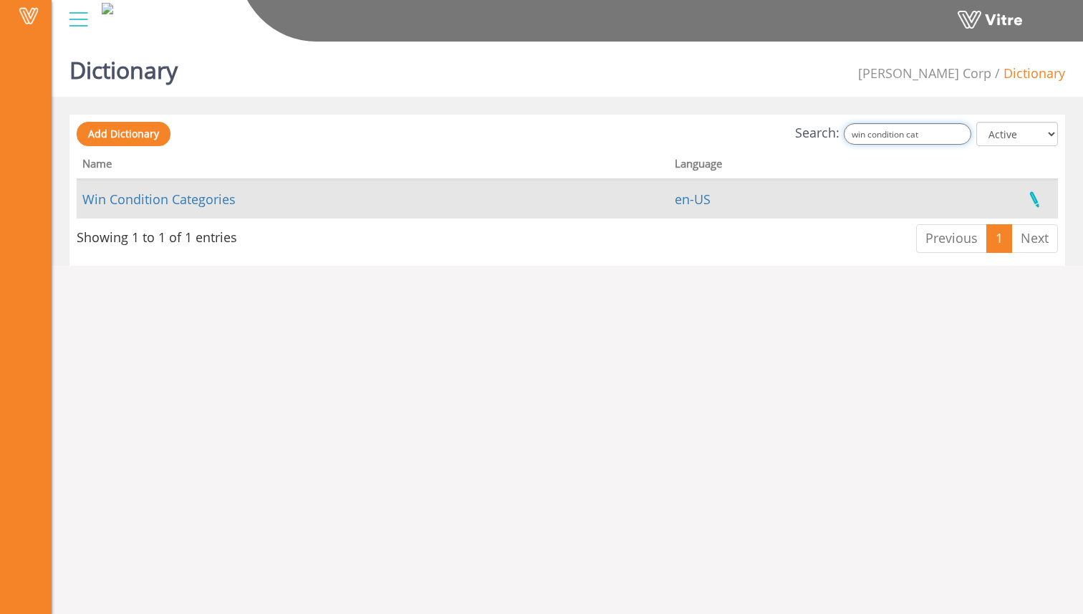
type input "win condition cat"
click at [1023, 205] on link at bounding box center [1034, 199] width 36 height 38
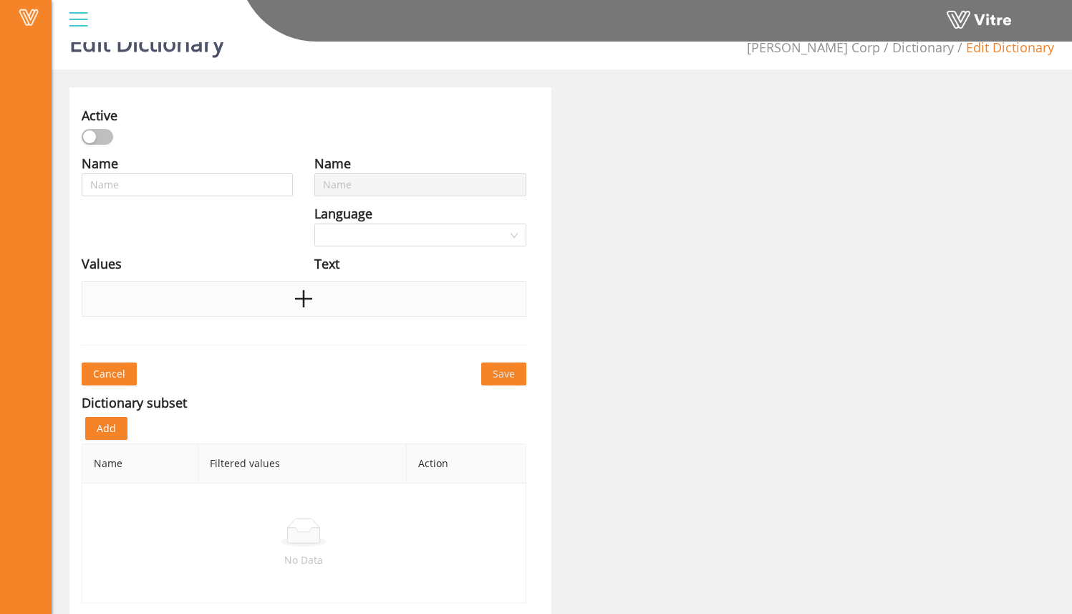
type input "Win Condition Categories"
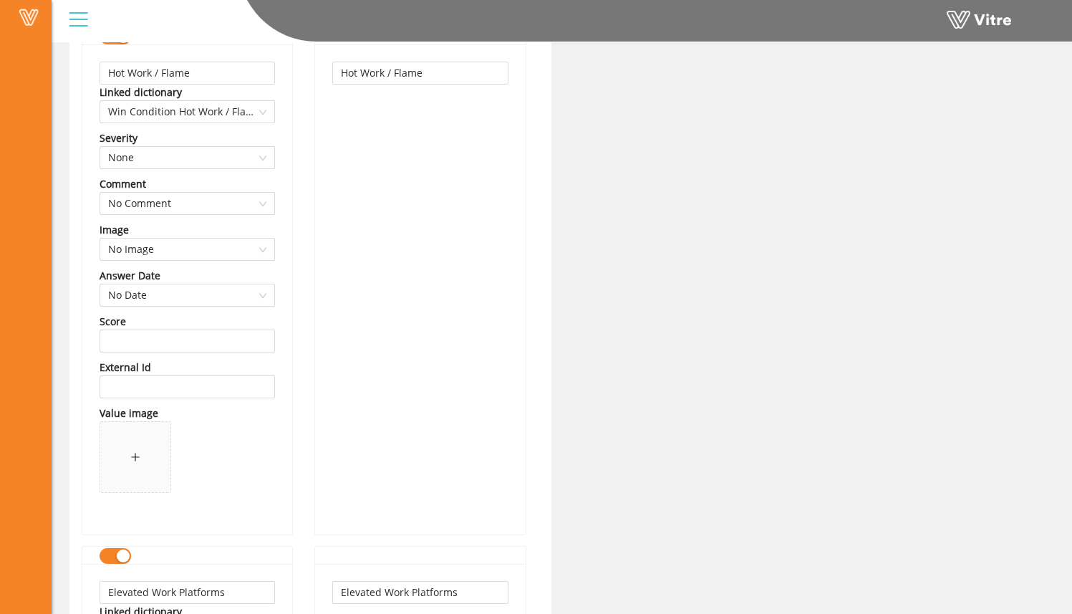
scroll to position [3104, 0]
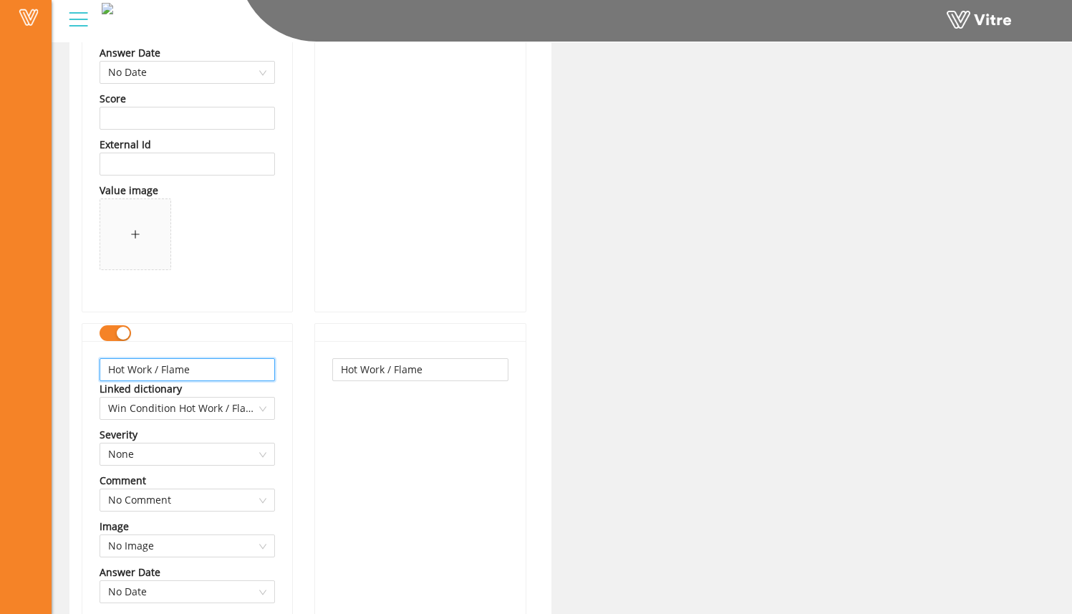
click at [227, 367] on input "Hot Work / Flame" at bounding box center [187, 369] width 175 height 23
paste input "ire Prevention"
type input "Hot Work / Fire Prevention"
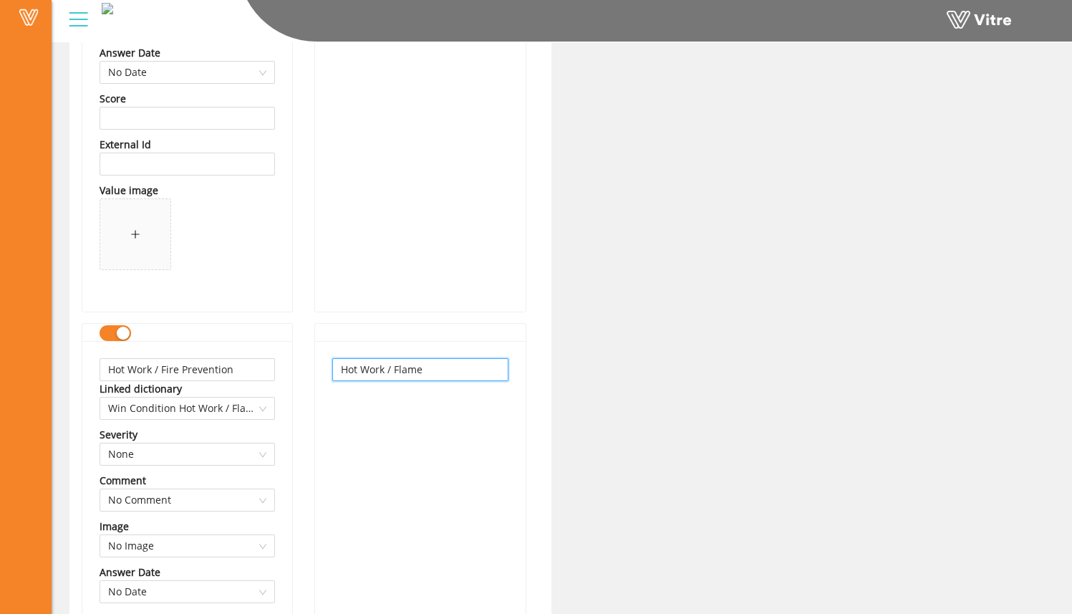
click at [429, 363] on input "Hot Work / Flame" at bounding box center [419, 369] width 175 height 23
paste input "ire Prevention"
type input "Hot Work / Fire Prevention"
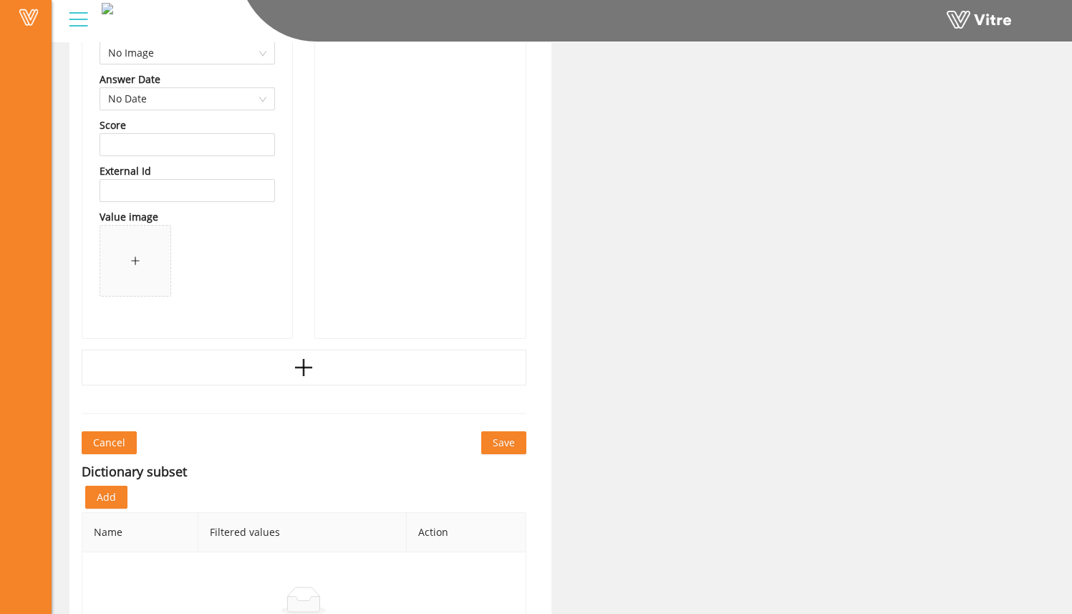
scroll to position [7304, 0]
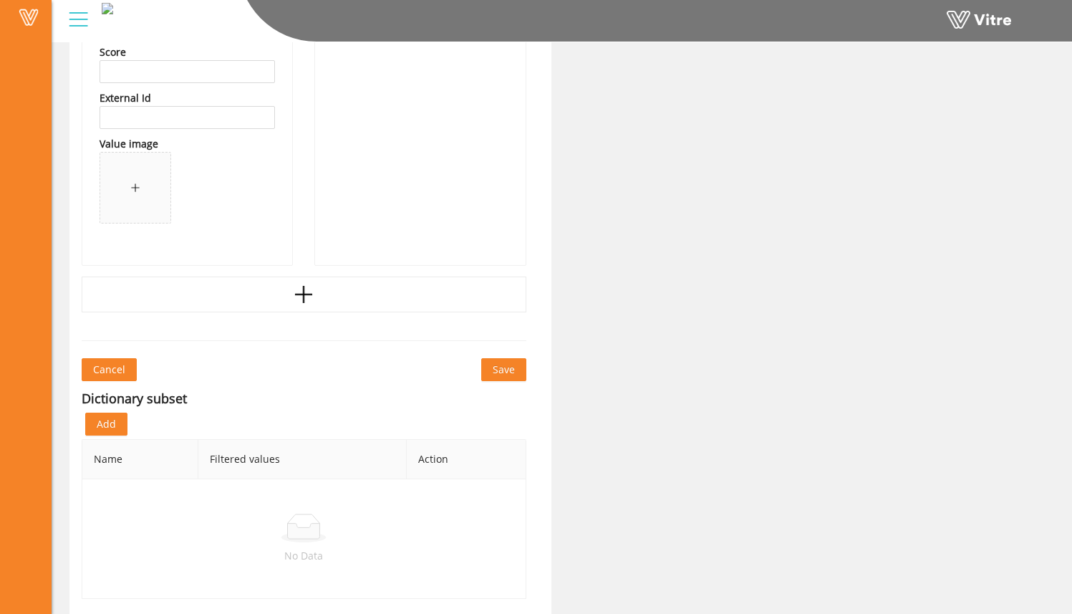
click at [500, 375] on span "Save" at bounding box center [504, 370] width 22 height 16
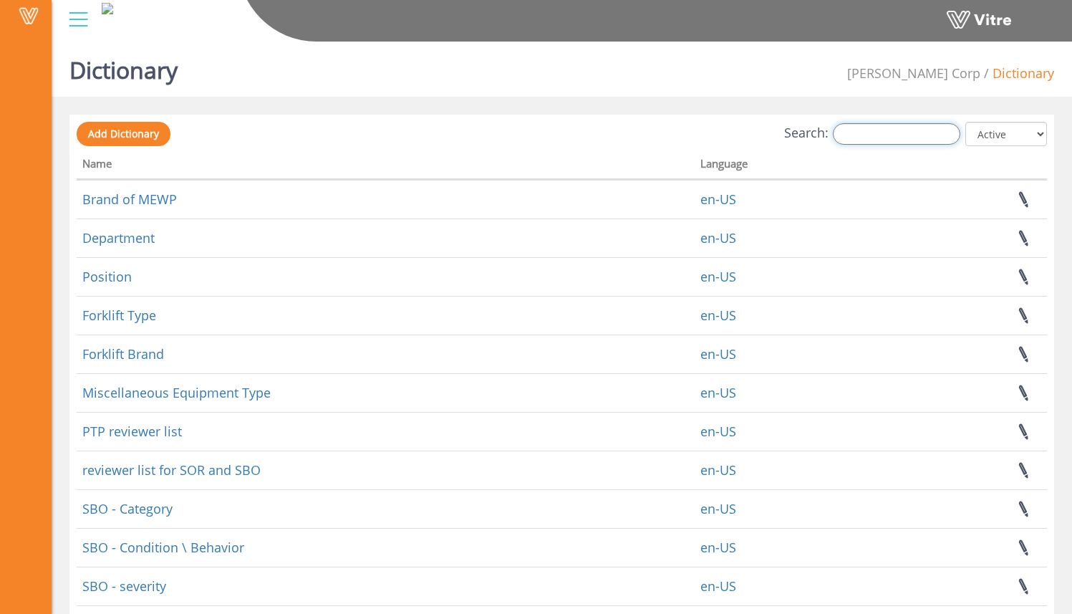
click at [877, 137] on input "Search:" at bounding box center [896, 133] width 127 height 21
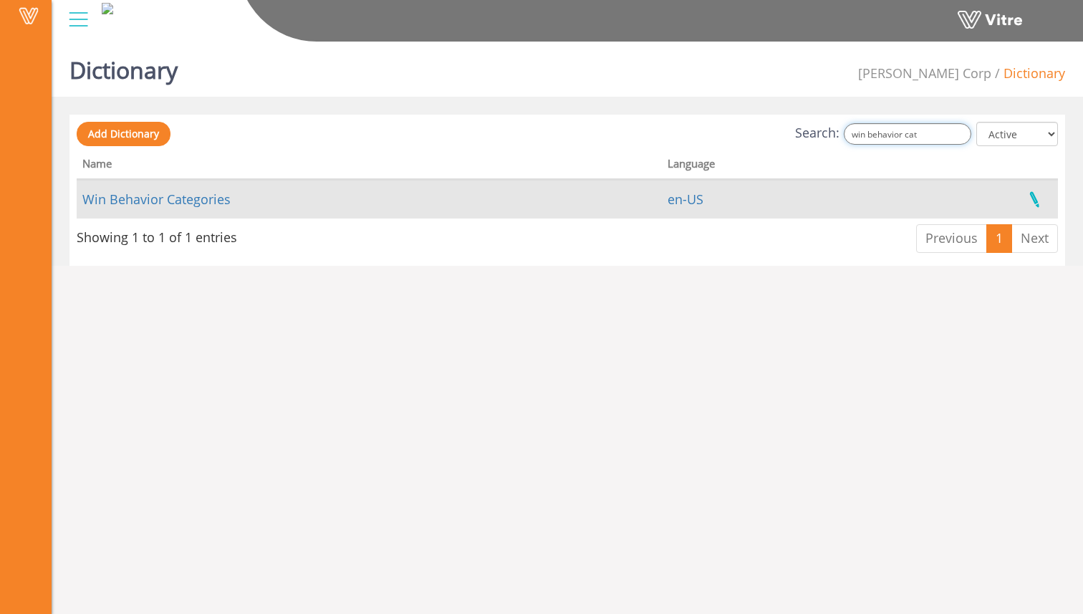
type input "win behavior cat"
click at [1030, 192] on link at bounding box center [1034, 199] width 36 height 38
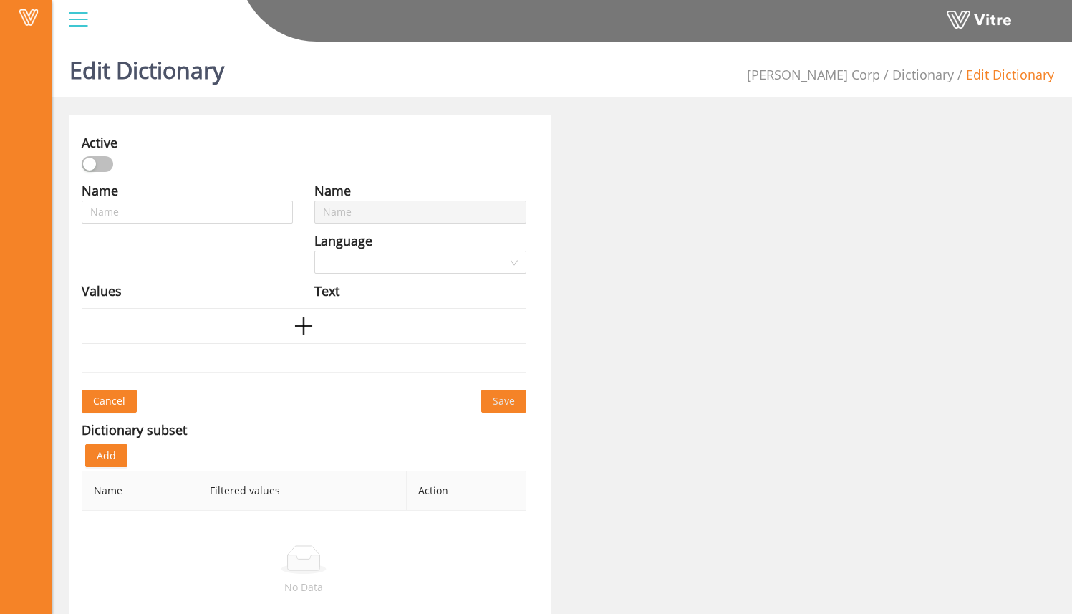
type input "Win Behavior Categories"
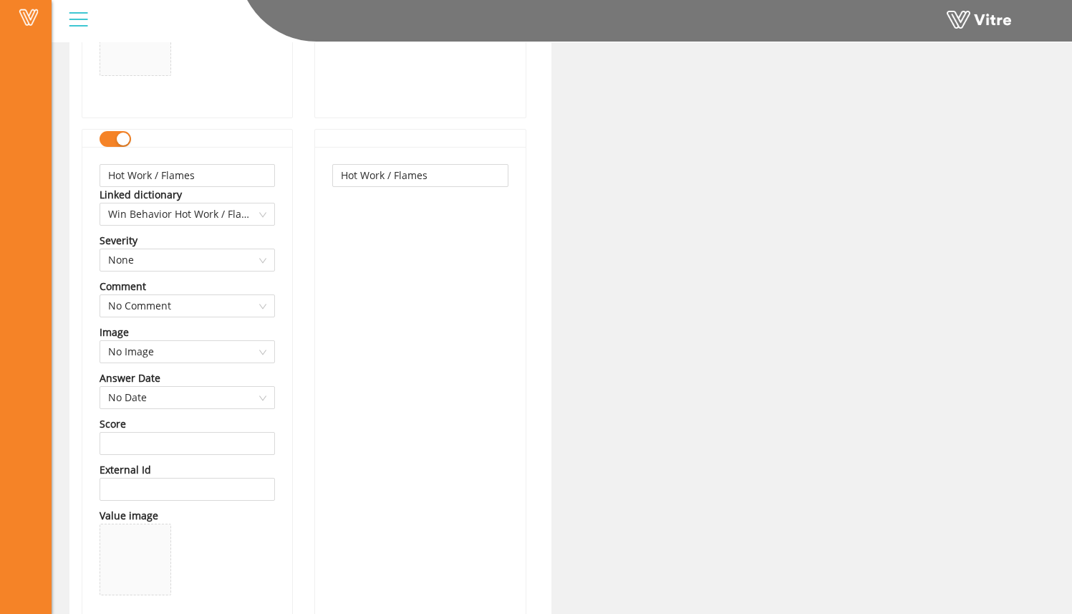
scroll to position [4859, 0]
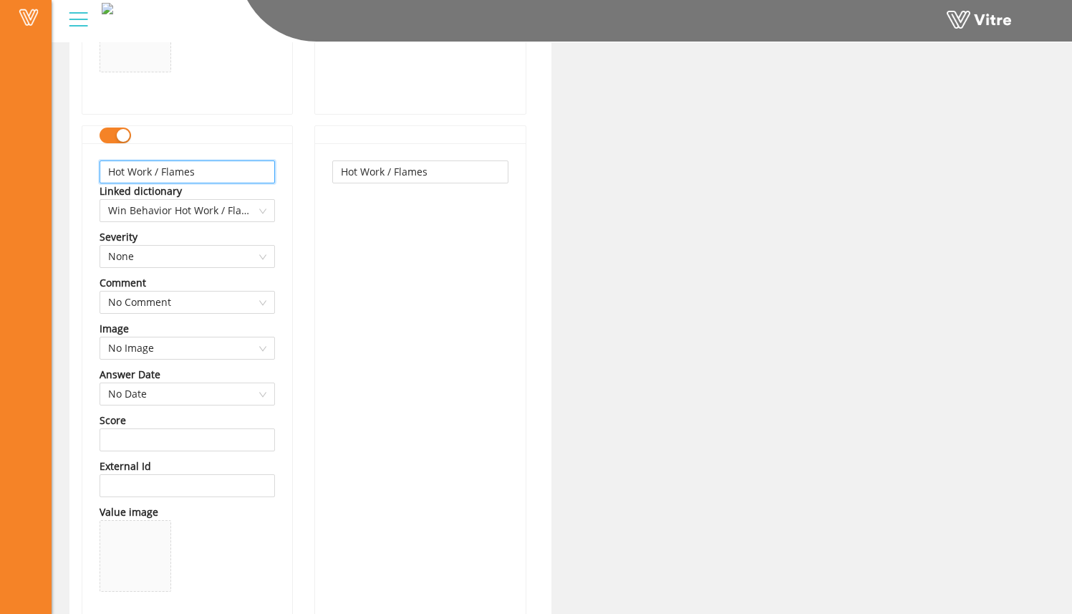
click at [240, 172] on input "Hot Work / Flames" at bounding box center [187, 171] width 175 height 23
paste input "ire Prevention"
type input "Hot Work / Fire Prevention"
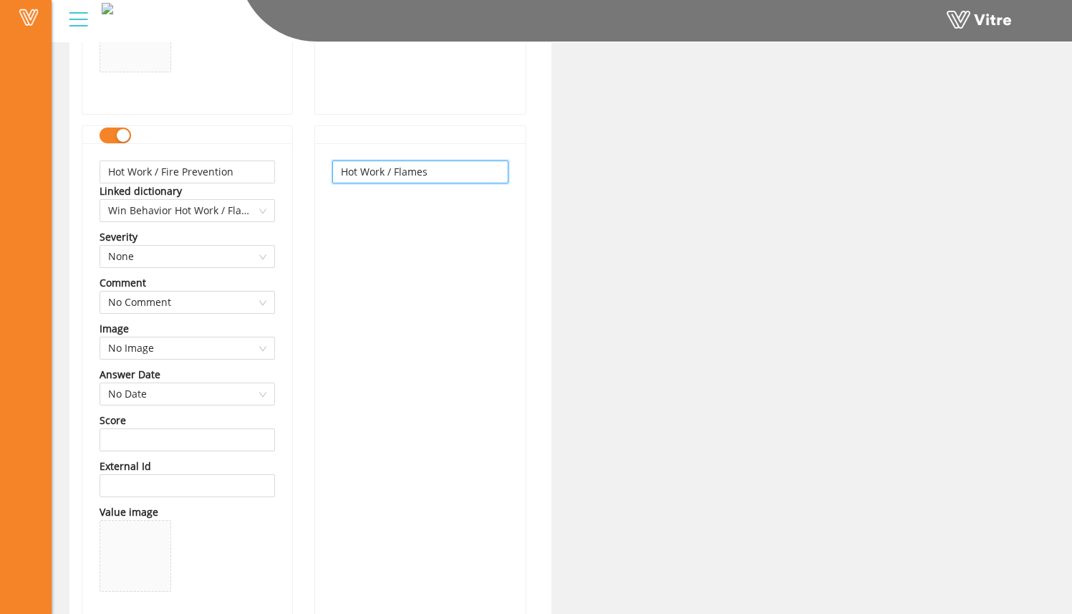
click at [434, 168] on input "Hot Work / Flames" at bounding box center [419, 171] width 175 height 23
paste input "ire Prevention"
type input "Hot Work / Fire Prevention"
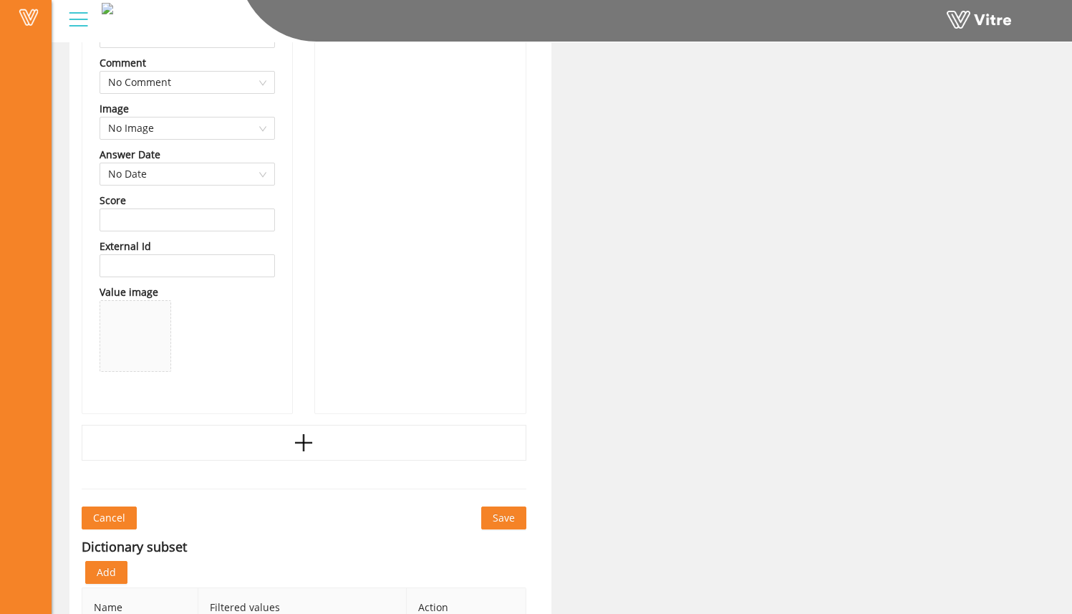
scroll to position [8342, 0]
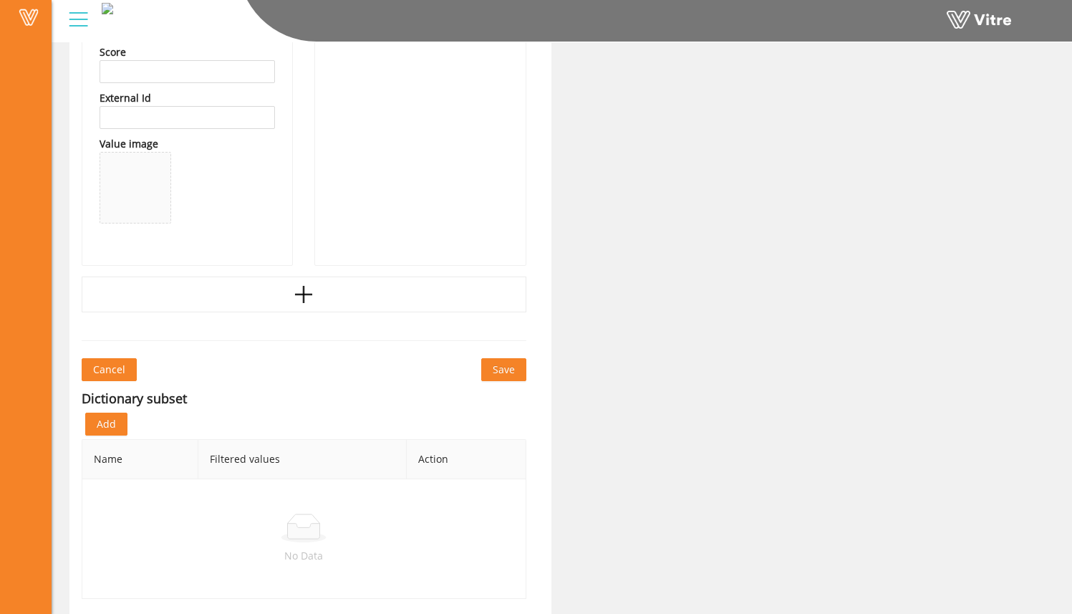
click at [508, 369] on span "Save" at bounding box center [504, 370] width 22 height 16
